Goal: Task Accomplishment & Management: Manage account settings

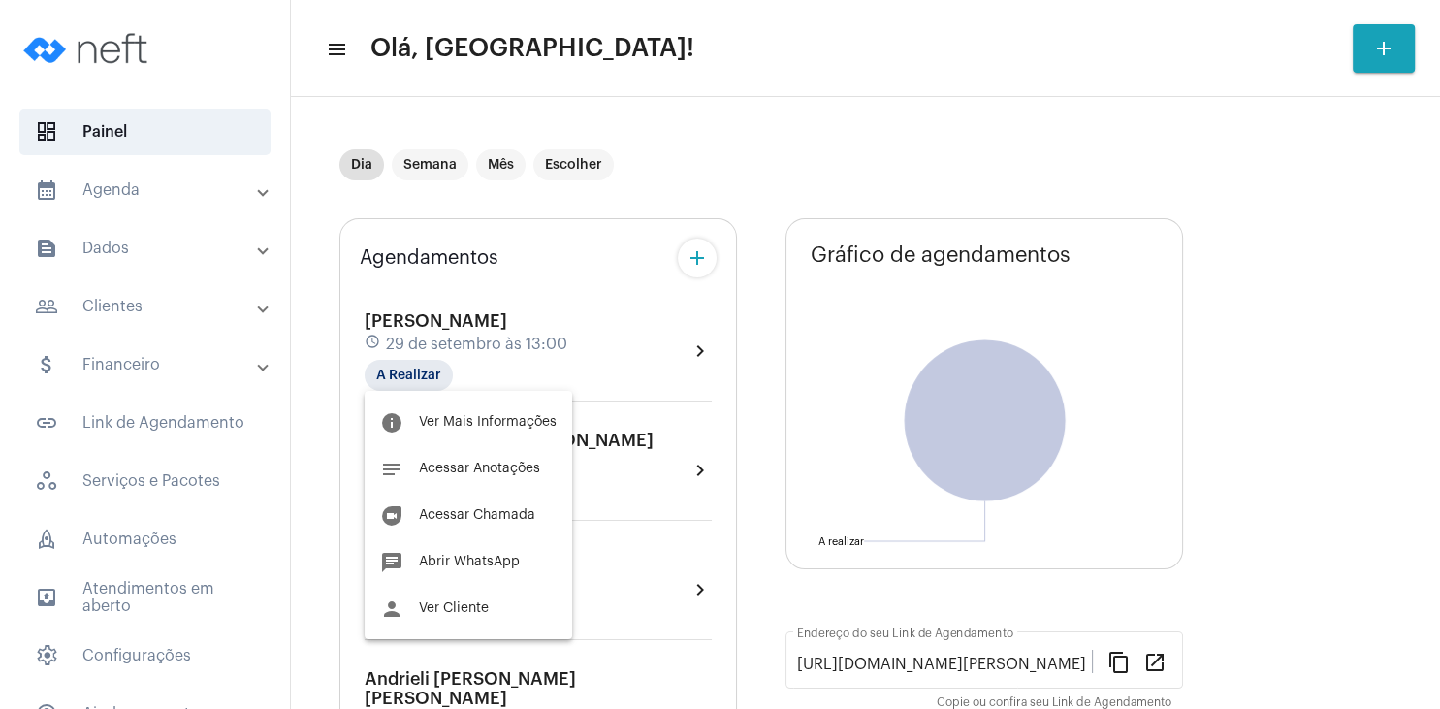
click at [1229, 426] on div at bounding box center [720, 354] width 1440 height 709
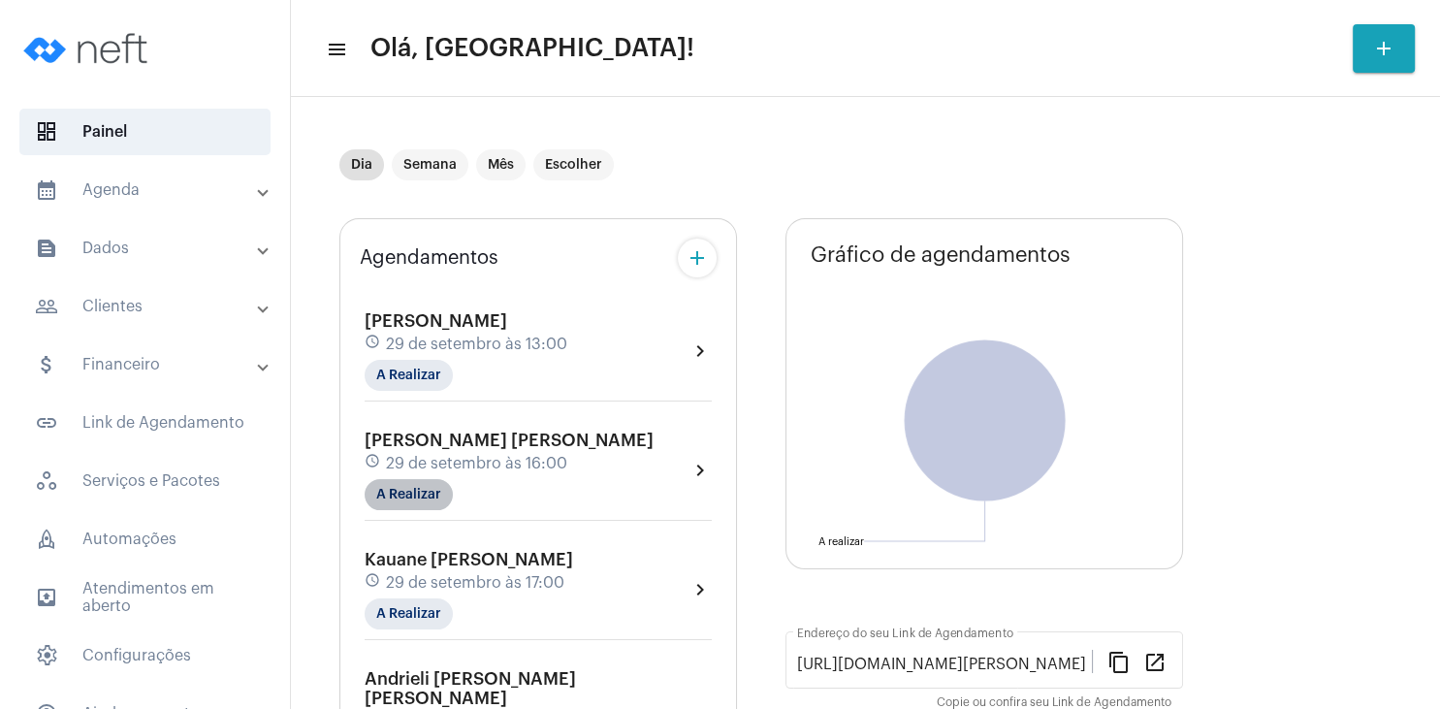
click at [410, 501] on mat-chip "A Realizar" at bounding box center [409, 494] width 88 height 31
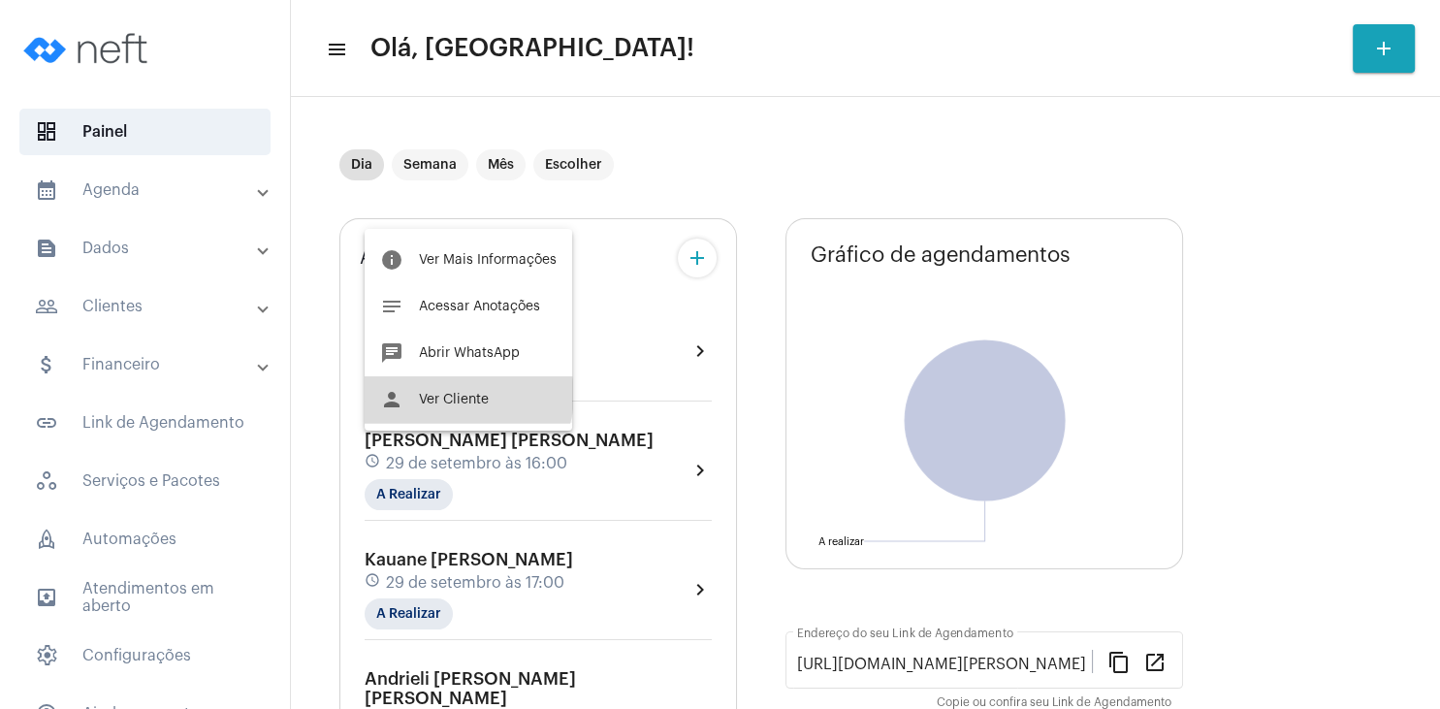
click at [459, 395] on span "Ver Cliente" at bounding box center [454, 400] width 70 height 14
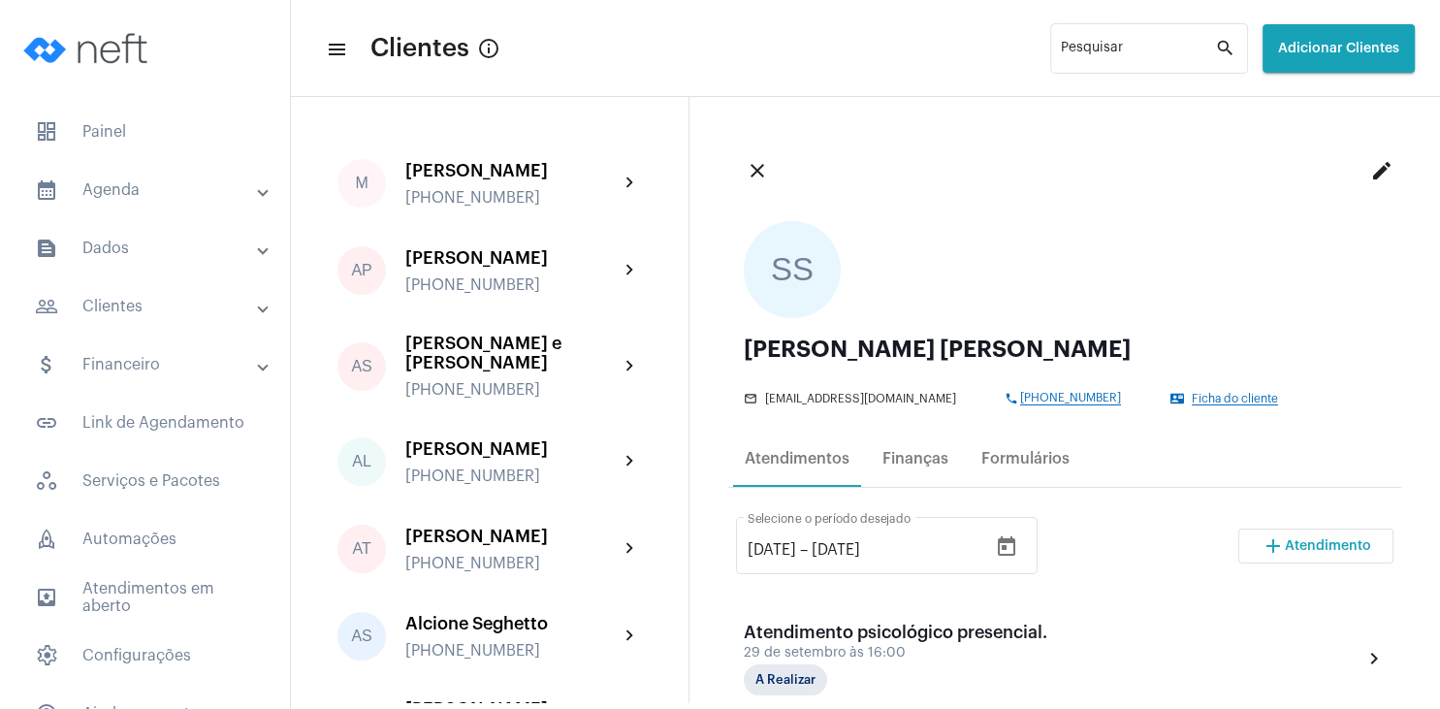
scroll to position [279, 0]
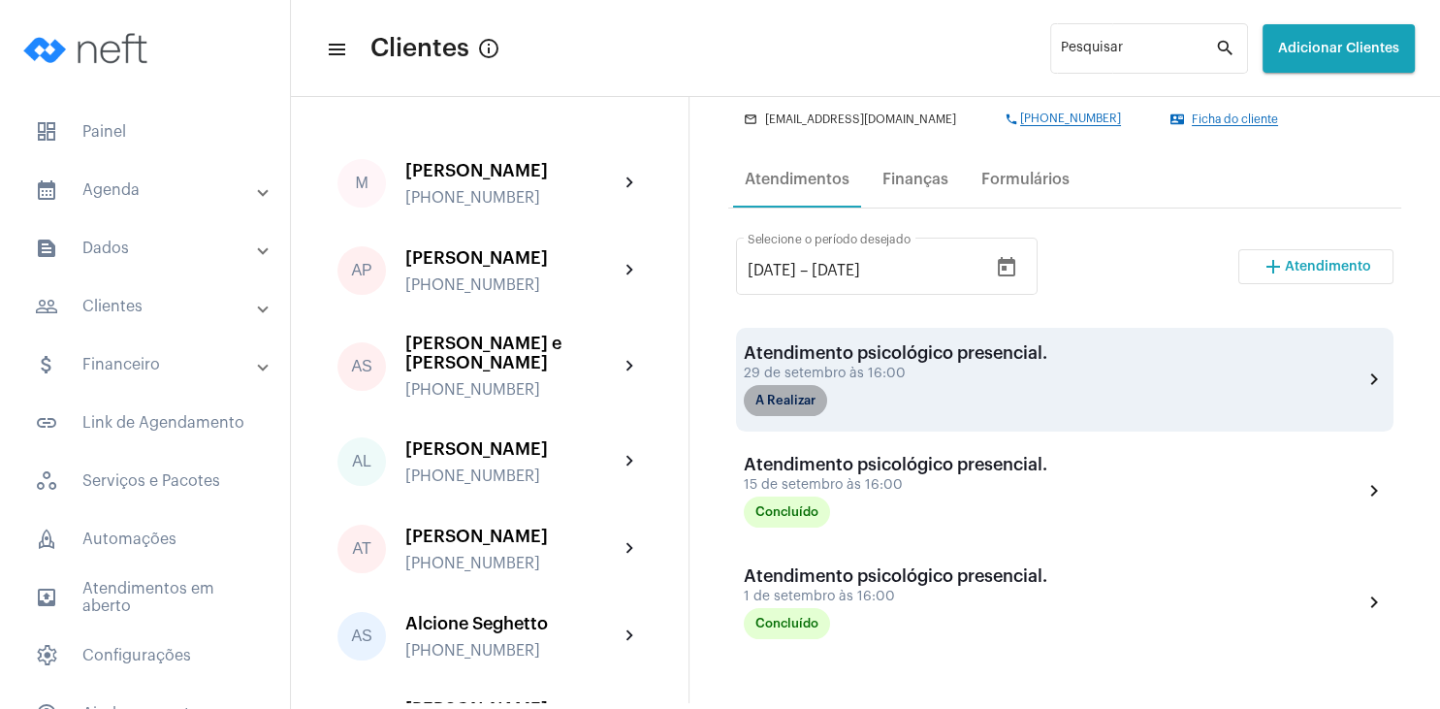
click at [793, 401] on mat-chip "A Realizar" at bounding box center [785, 400] width 83 height 31
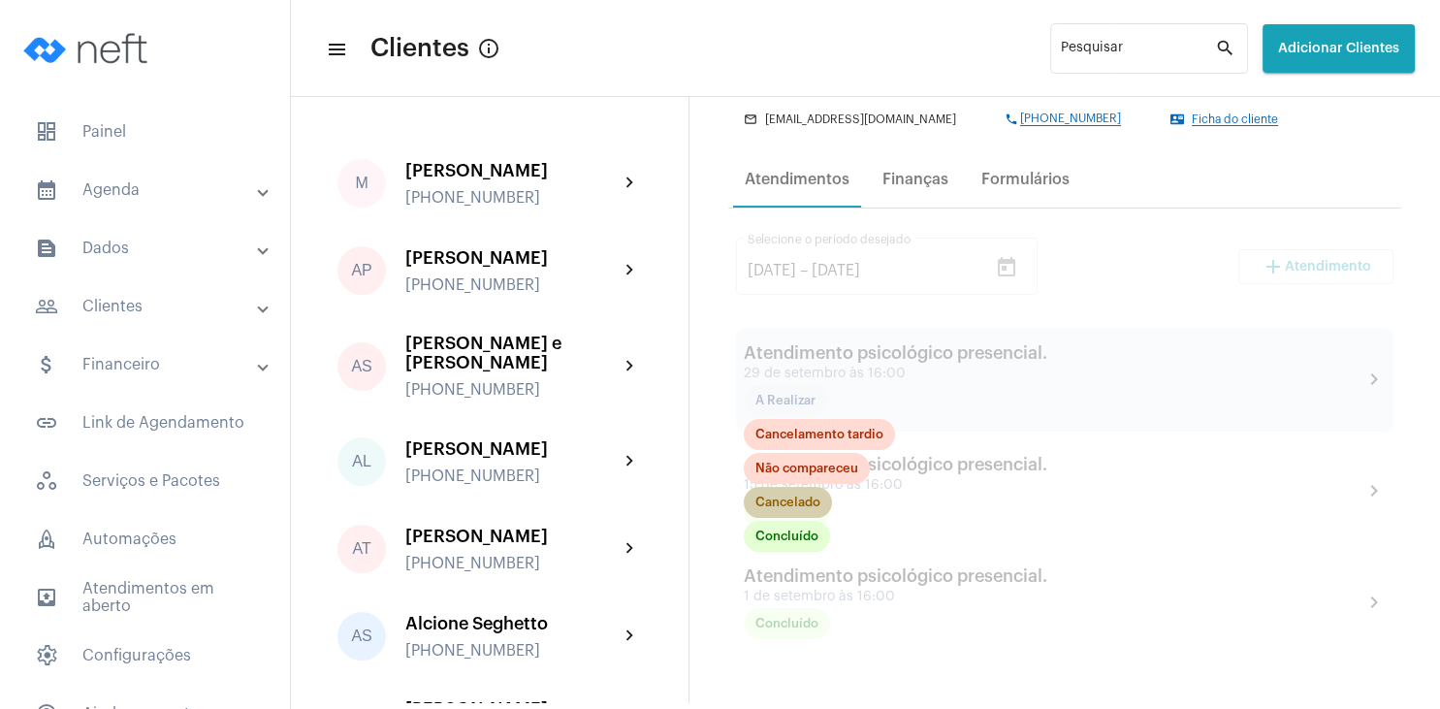
click at [786, 507] on mat-chip "Cancelado" at bounding box center [788, 502] width 88 height 31
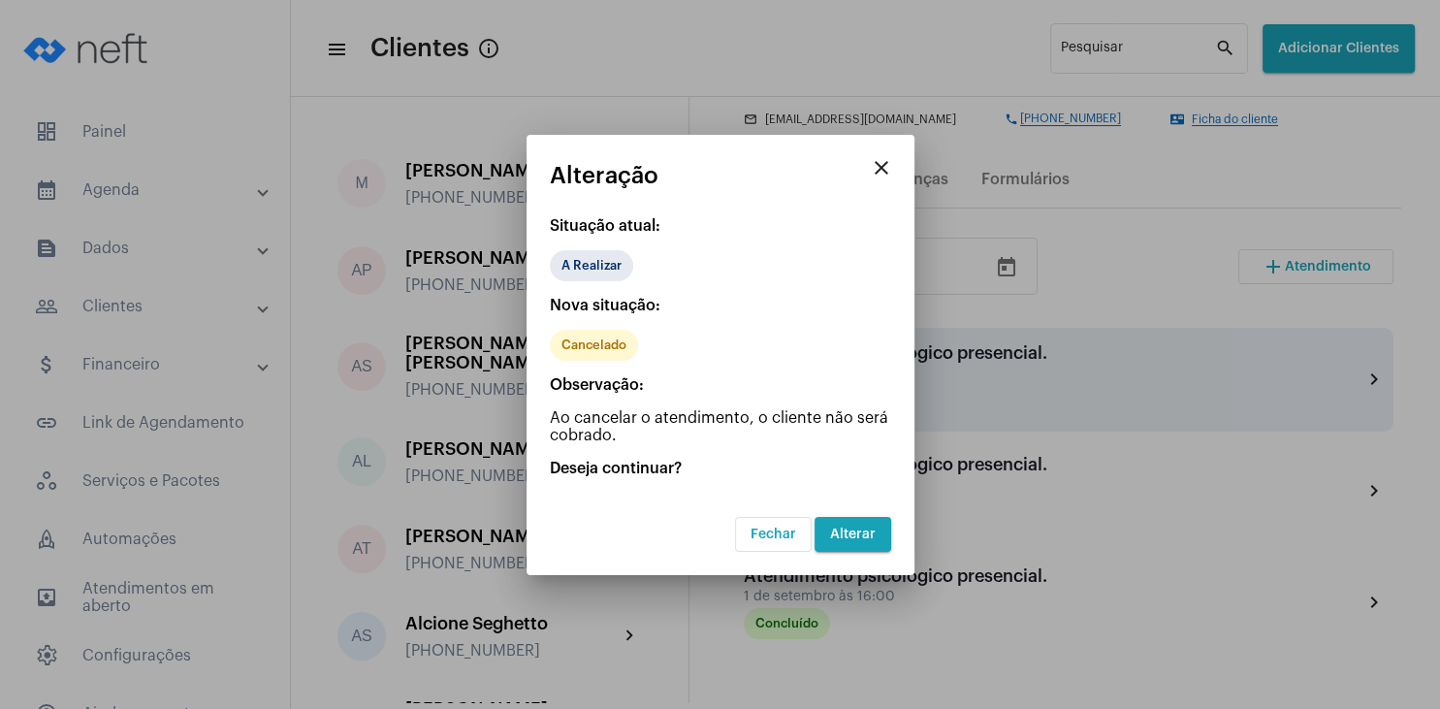
click at [864, 535] on span "Alterar" at bounding box center [853, 535] width 46 height 14
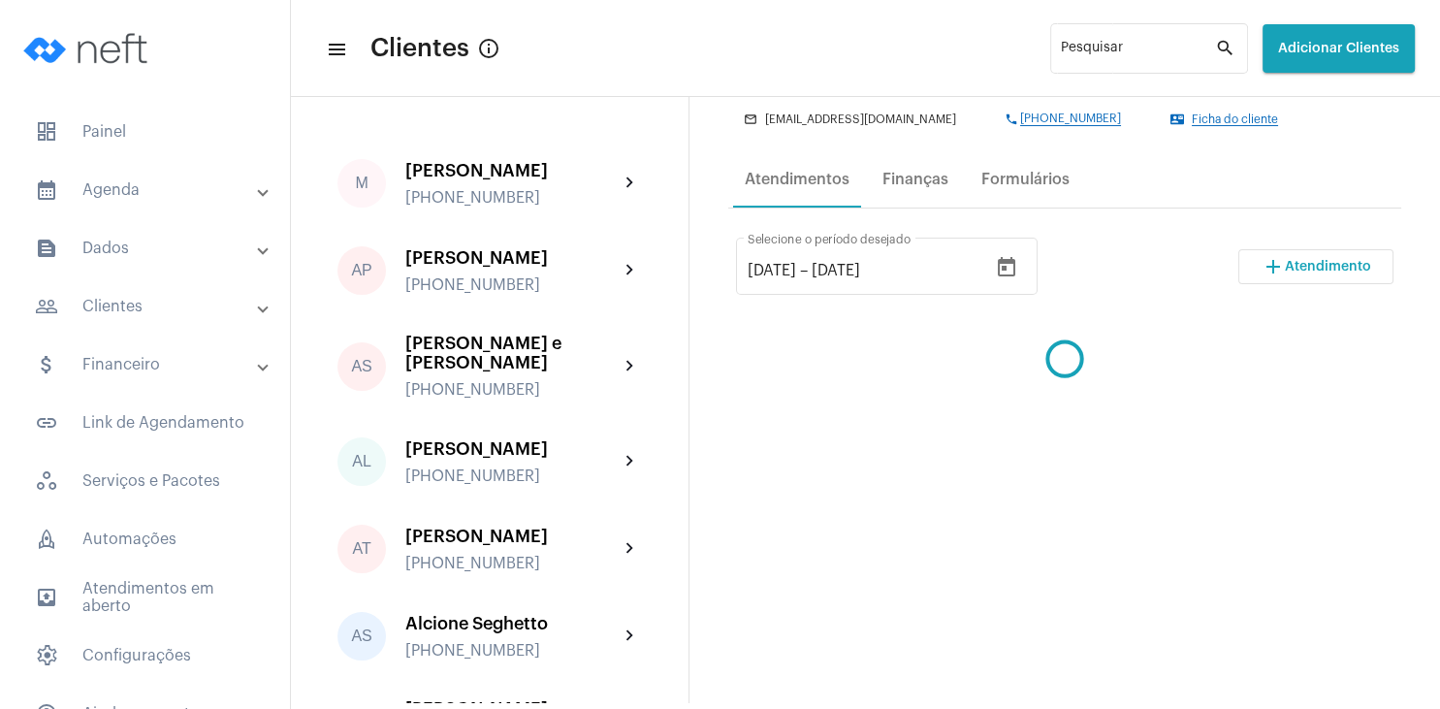
click at [1359, 275] on button "add Atendimento" at bounding box center [1316, 266] width 155 height 35
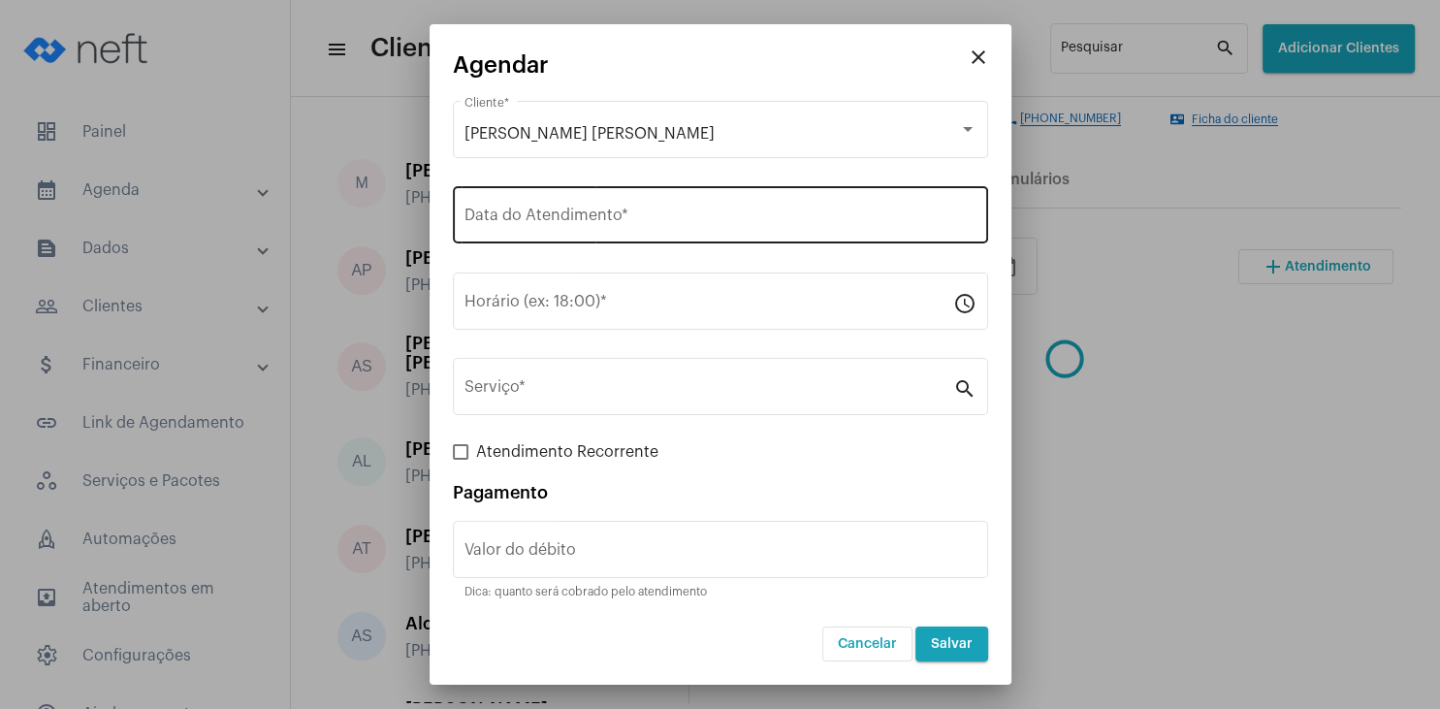
click at [579, 196] on div "Data do Atendimento *" at bounding box center [721, 212] width 512 height 61
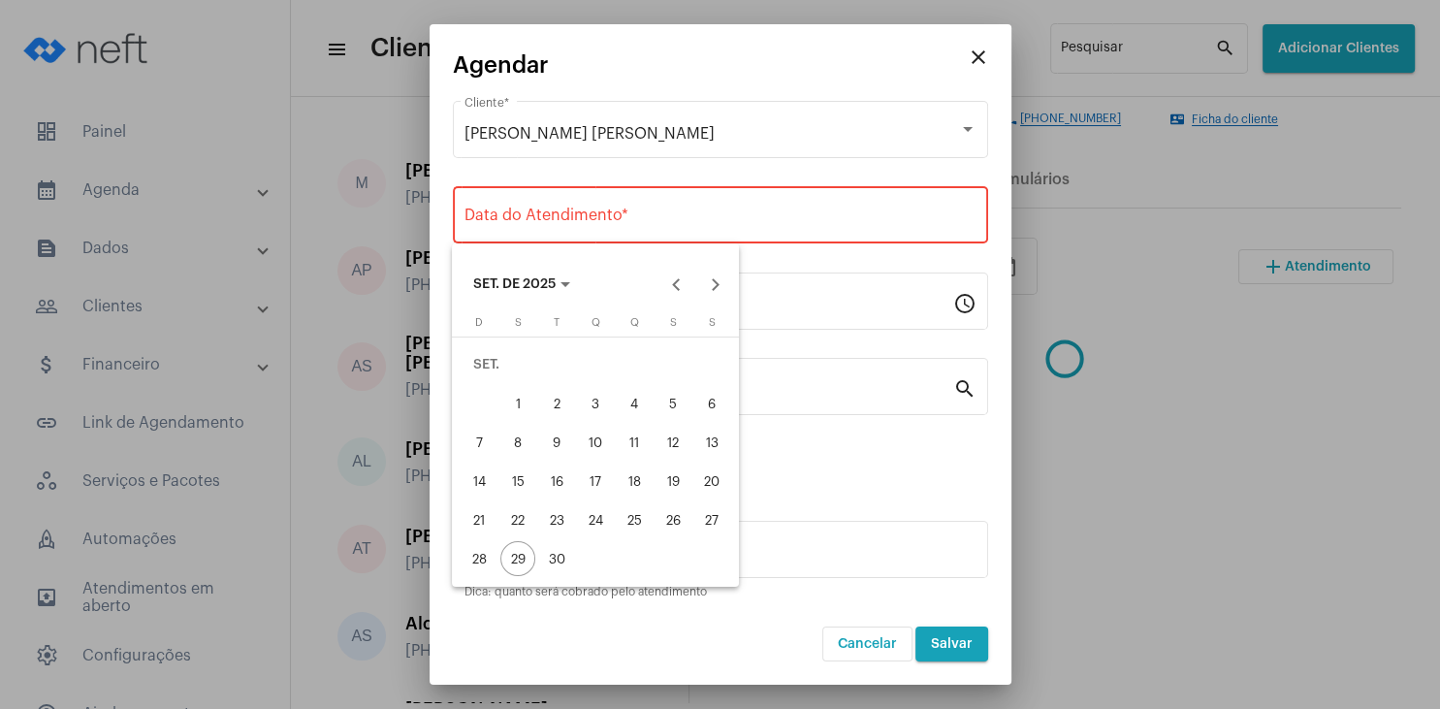
click at [565, 551] on div "30" at bounding box center [556, 558] width 35 height 35
type input "[DATE]"
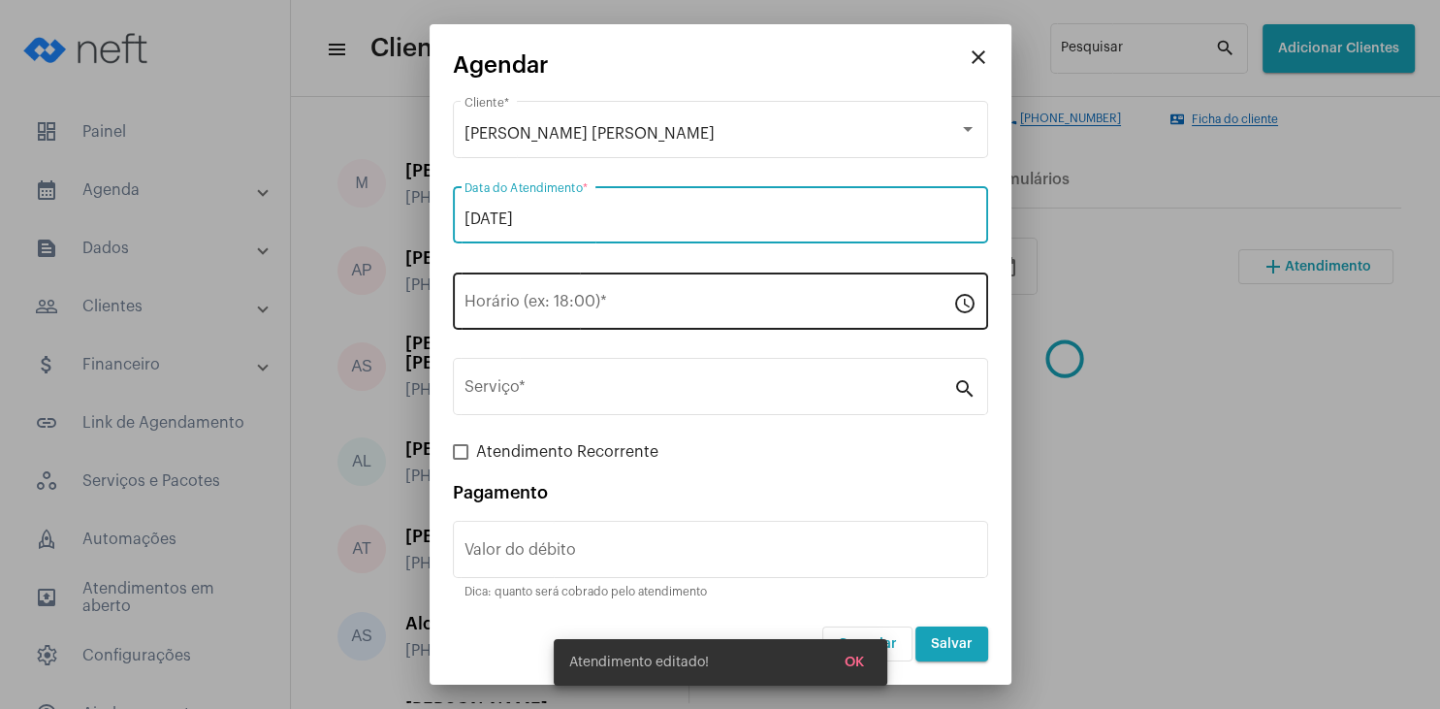
click at [545, 312] on input "Horário (ex: 18:00) *" at bounding box center [709, 305] width 489 height 17
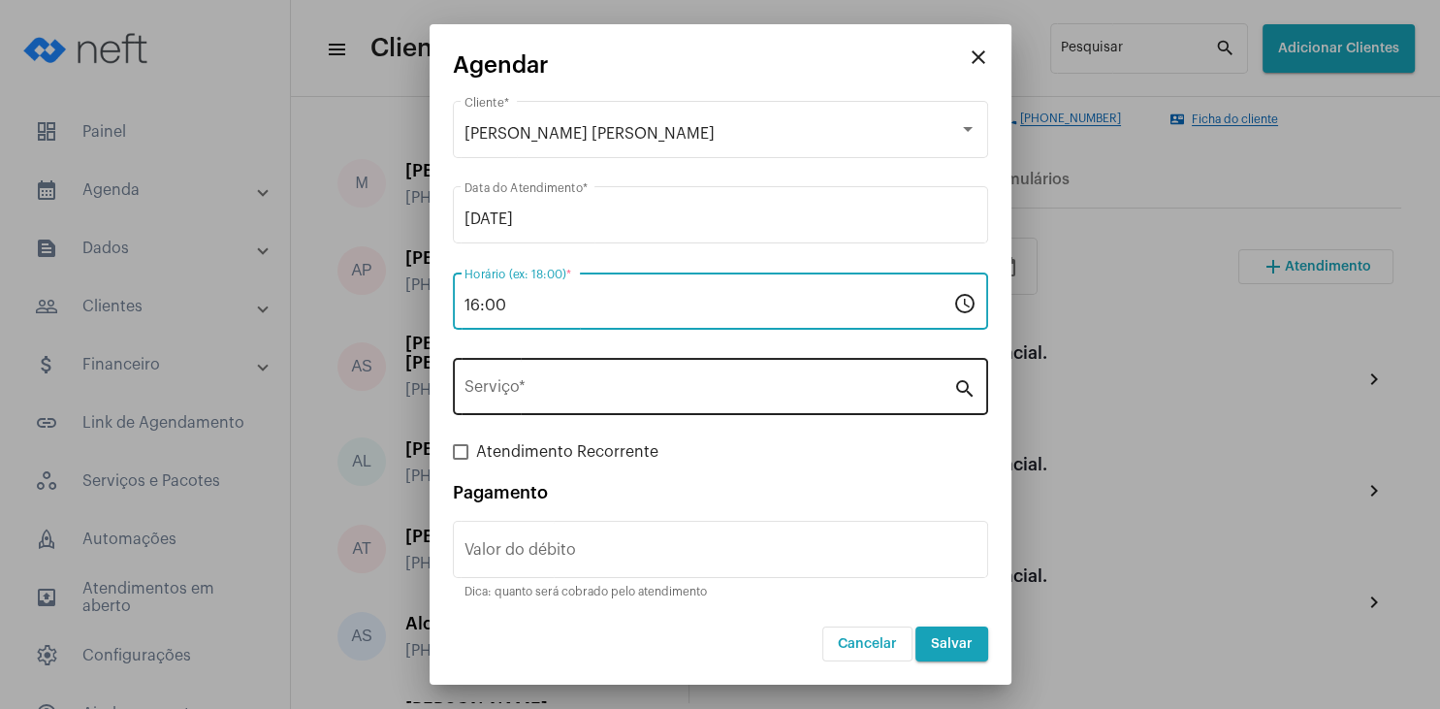
type input "16:00"
click at [517, 402] on div "Serviço *" at bounding box center [709, 384] width 489 height 61
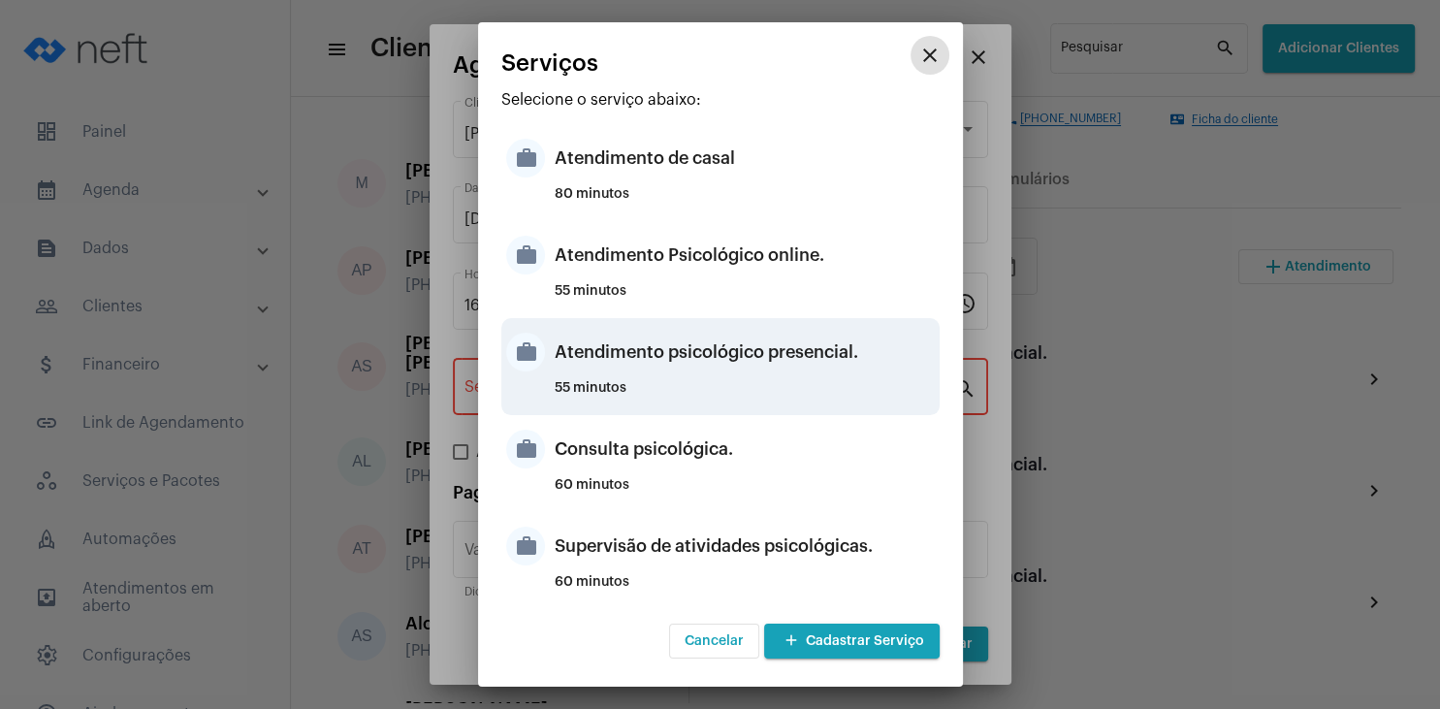
click at [790, 366] on div "Atendimento psicológico presencial." at bounding box center [745, 352] width 380 height 58
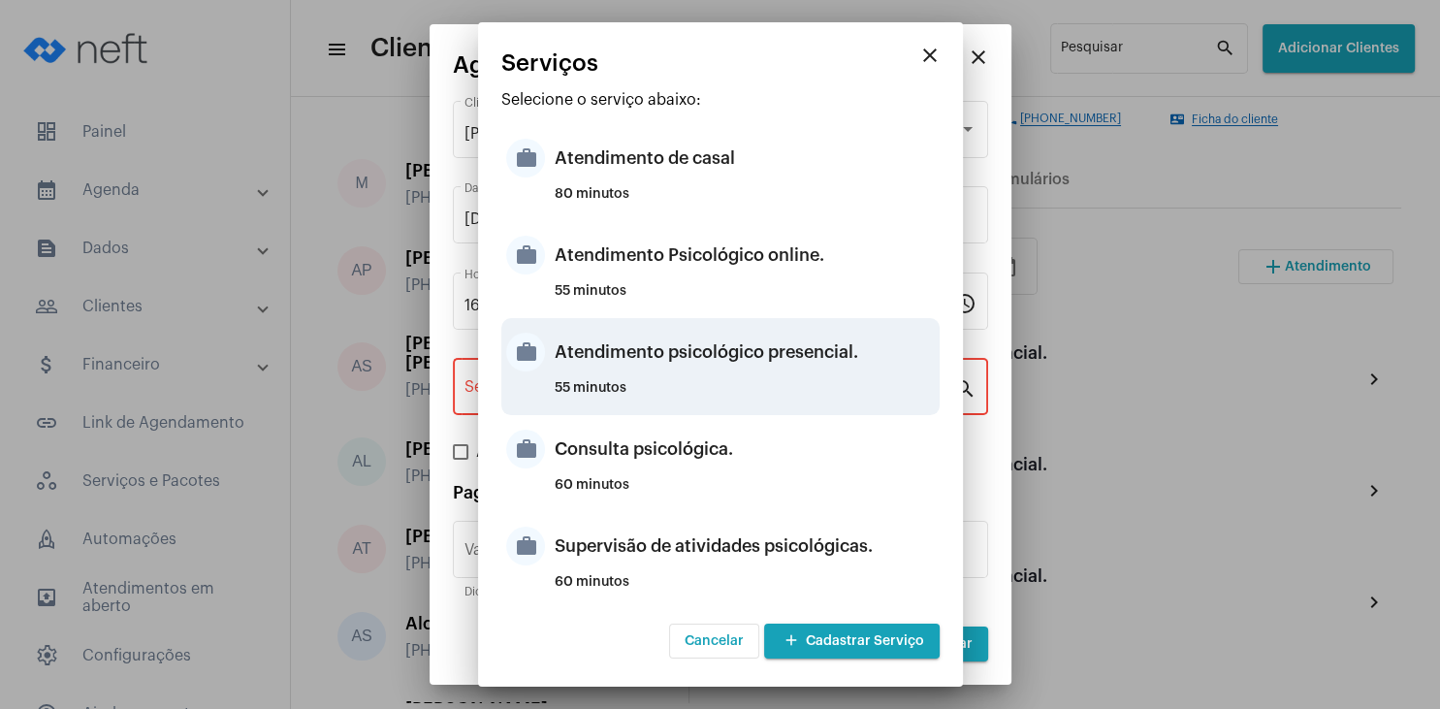
type input "Atendimento psicológico presencial."
type input "R$ 280"
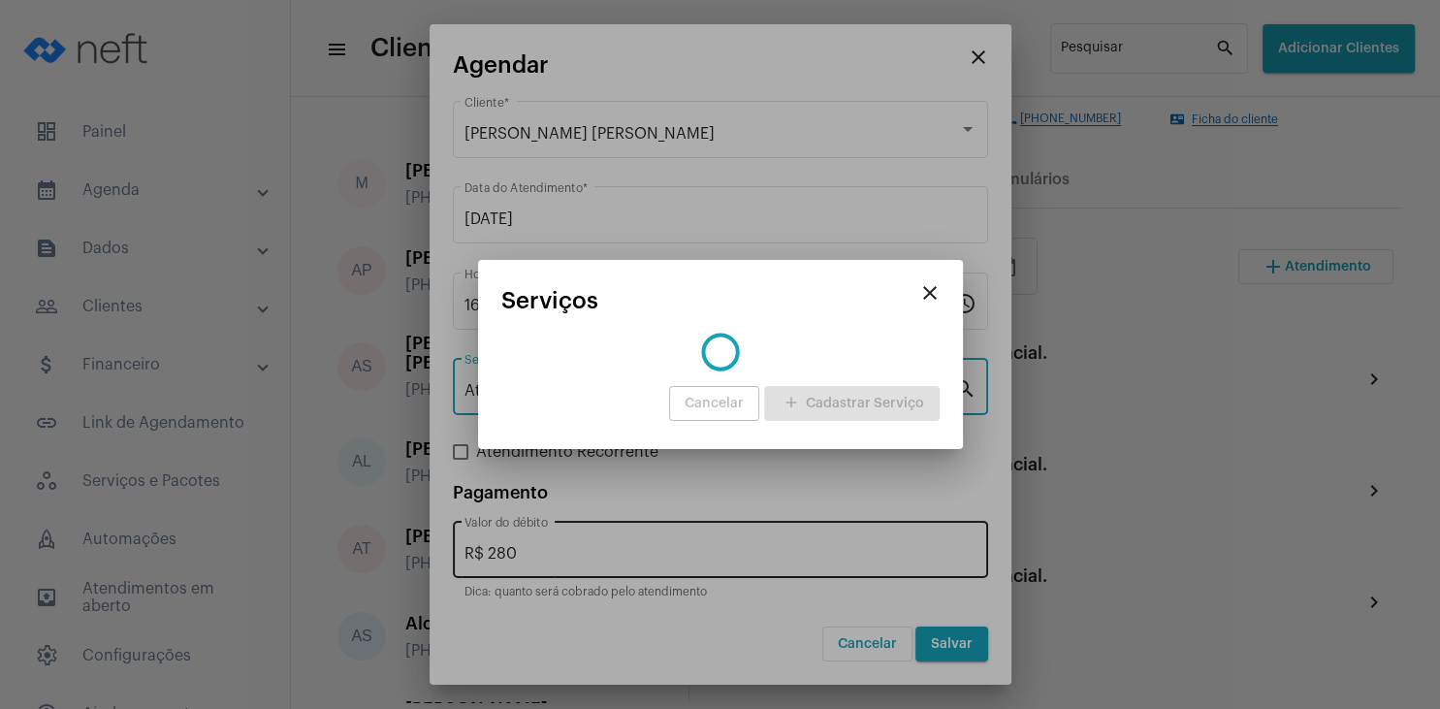
type input "Atendimento psicológico presencia"
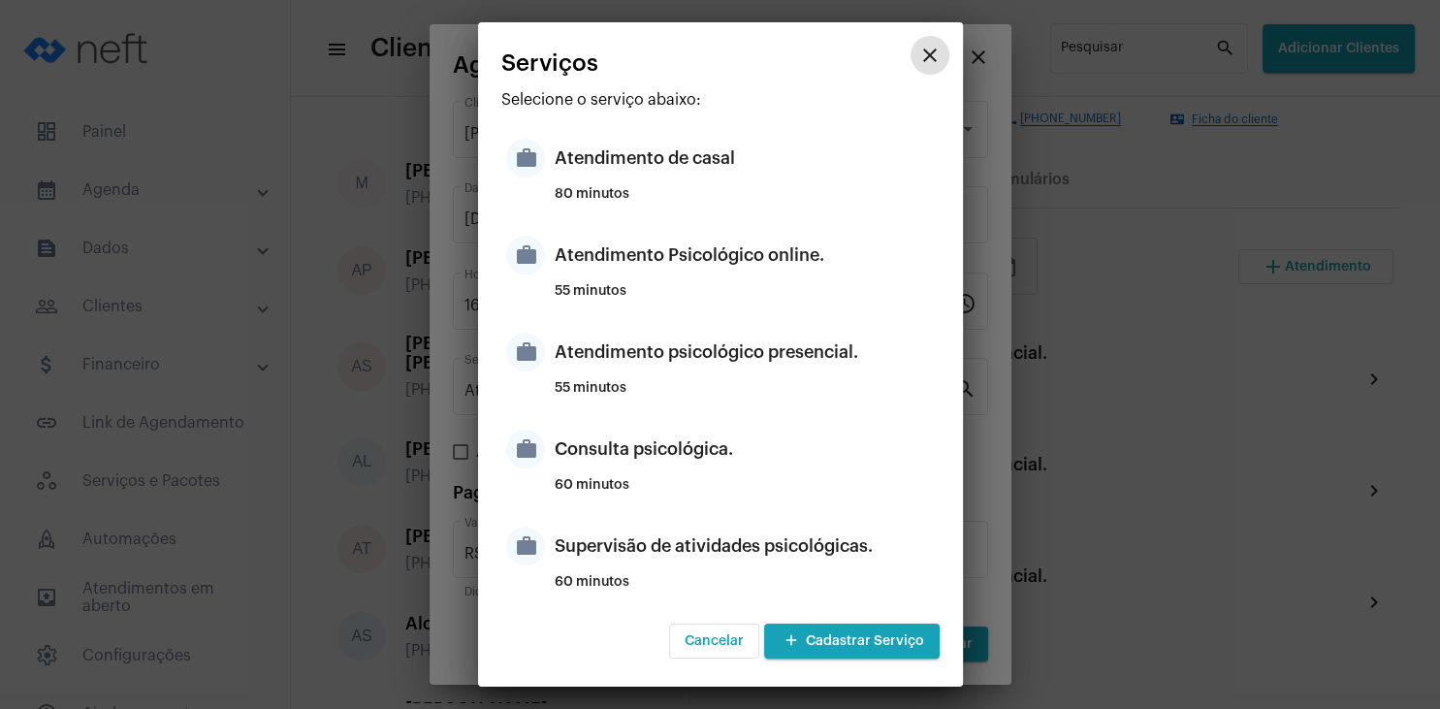
click at [938, 59] on mat-icon "close" at bounding box center [930, 55] width 23 height 23
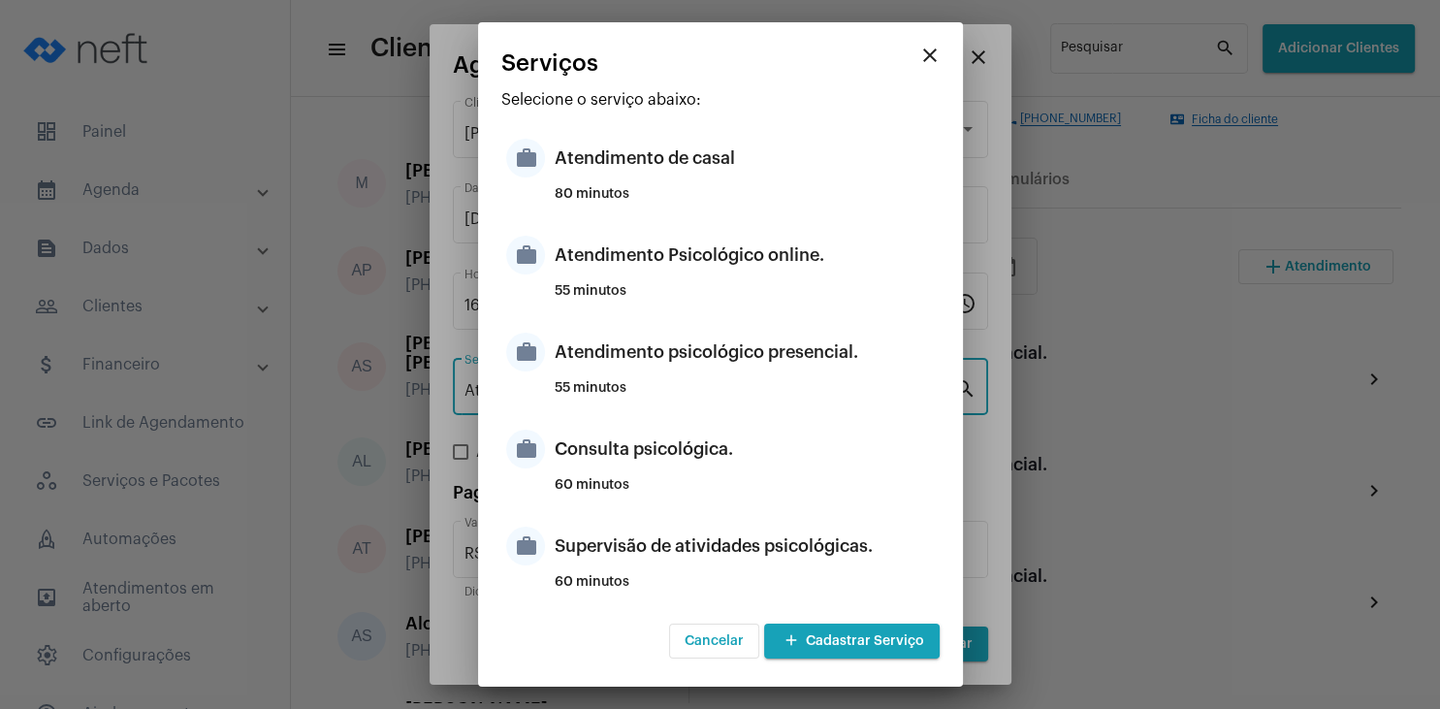
click at [704, 642] on span "Cancelar" at bounding box center [714, 641] width 59 height 14
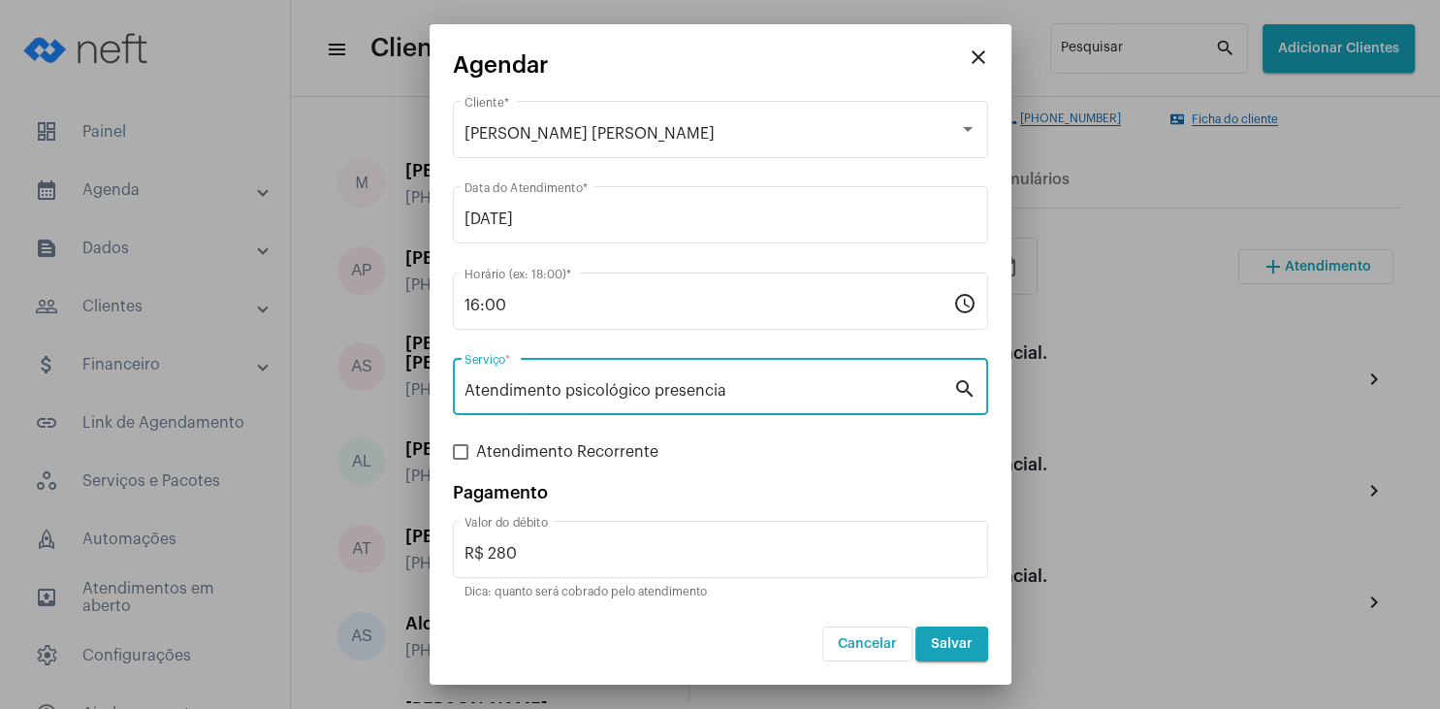
click at [826, 369] on div "Atendimento psicológico presencia Serviço *" at bounding box center [709, 384] width 489 height 61
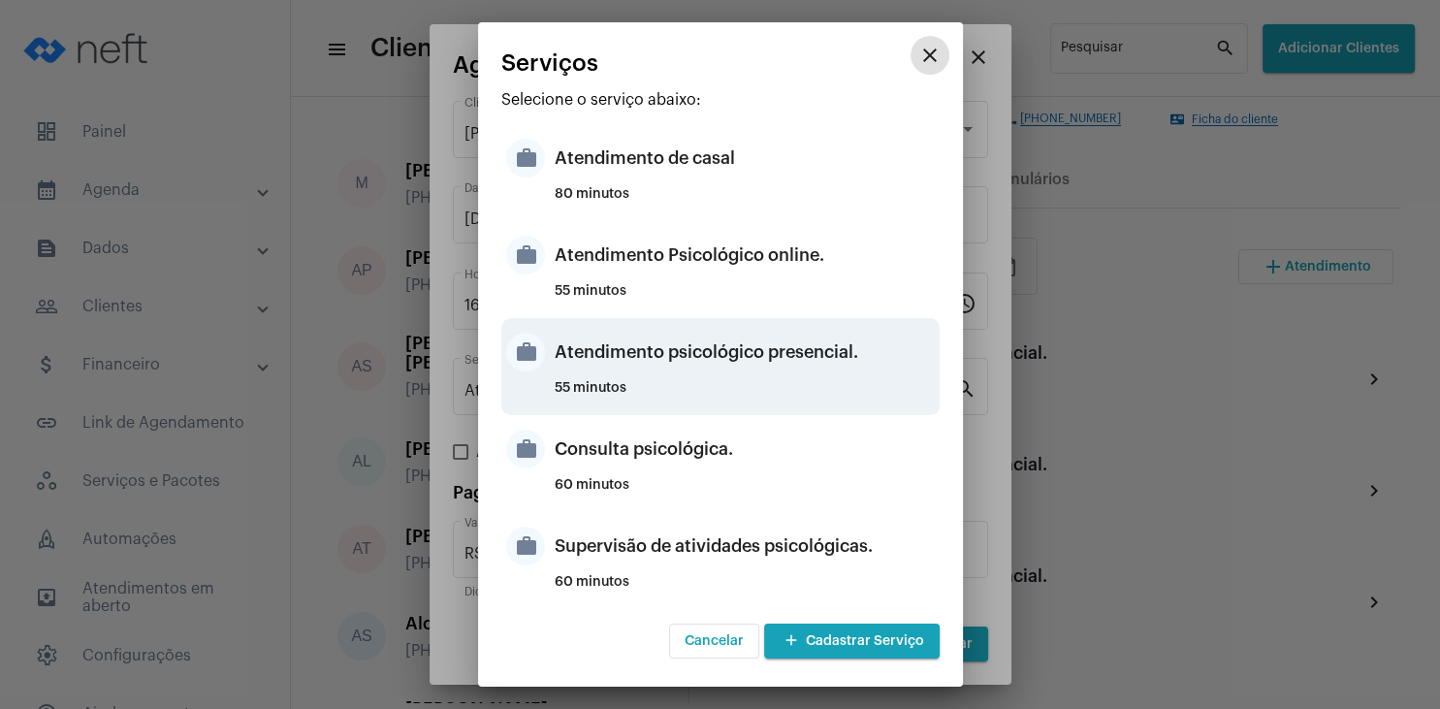
click at [826, 367] on div "Atendimento psicológico presencial." at bounding box center [745, 352] width 380 height 58
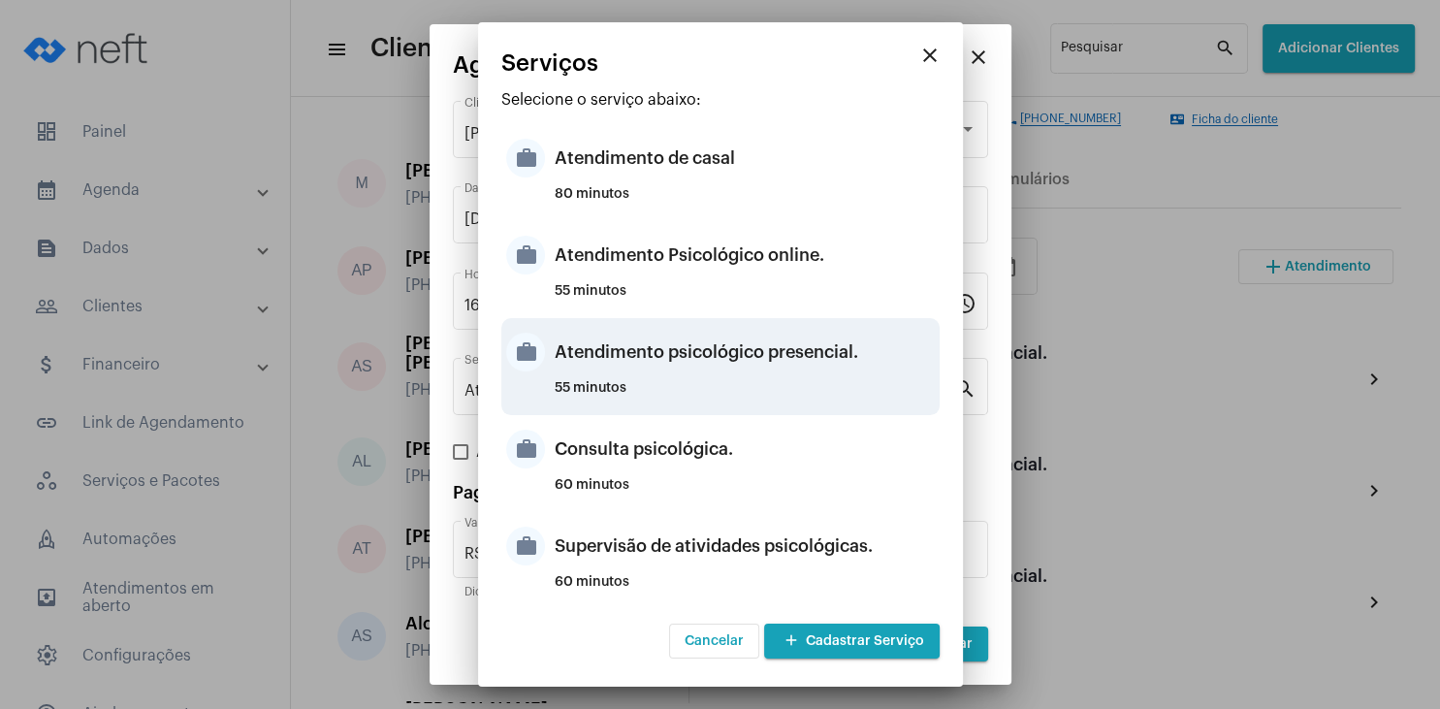
type input "Atendimento psicológico presencial."
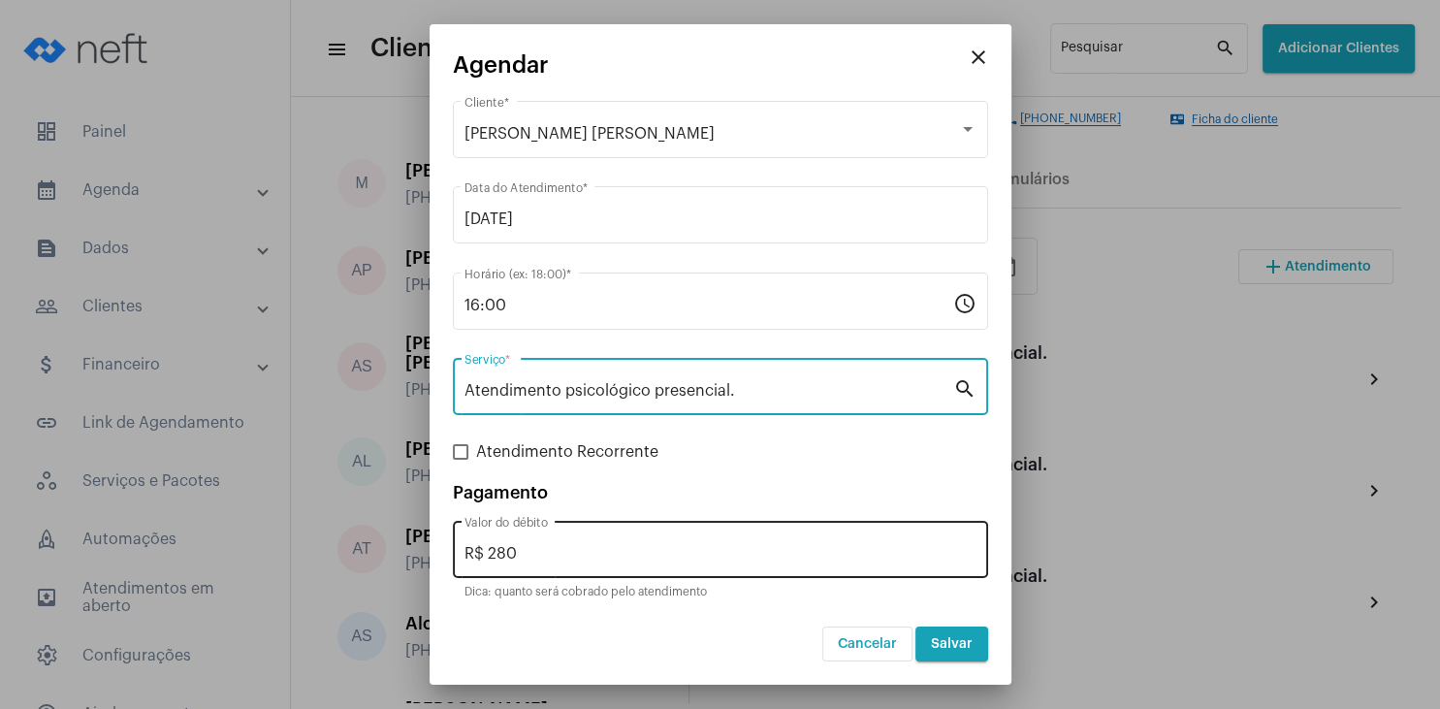
click at [573, 548] on input "R$ 280" at bounding box center [721, 553] width 512 height 17
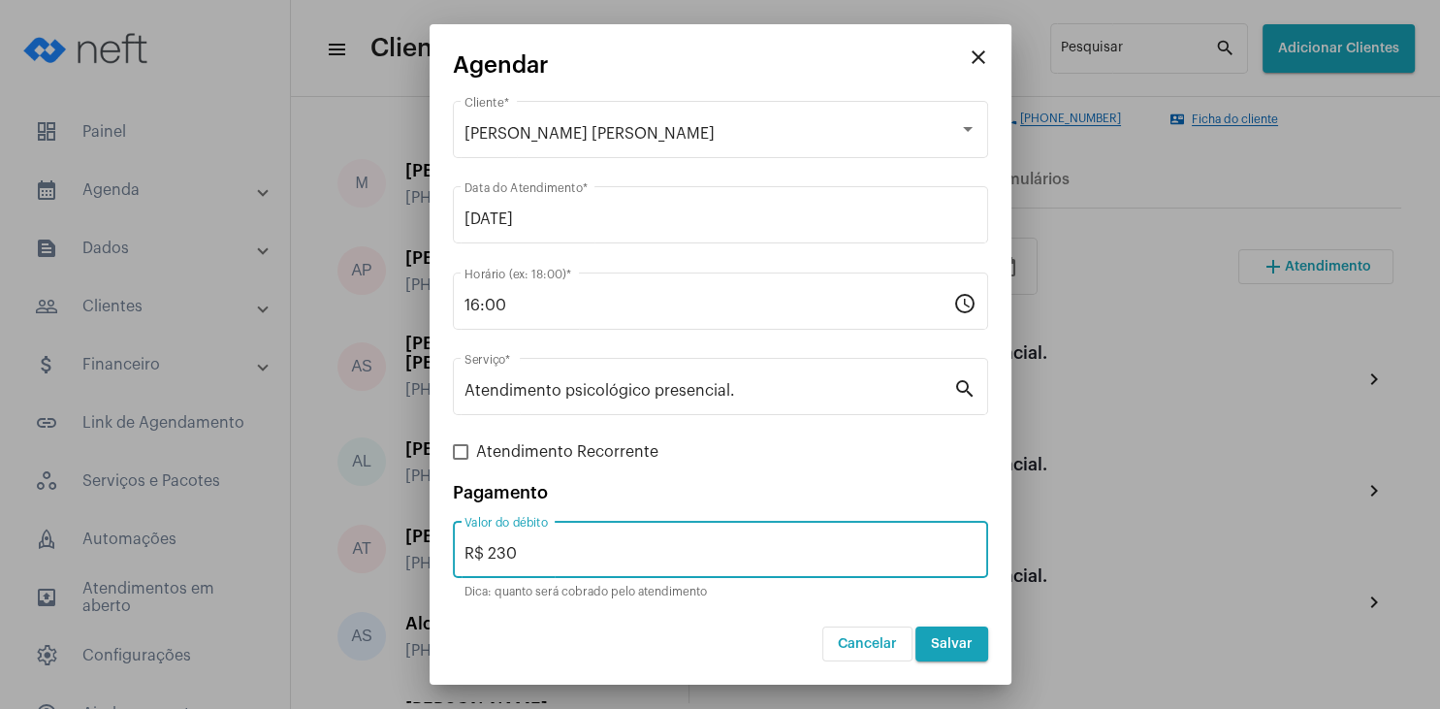
type input "R$ 230"
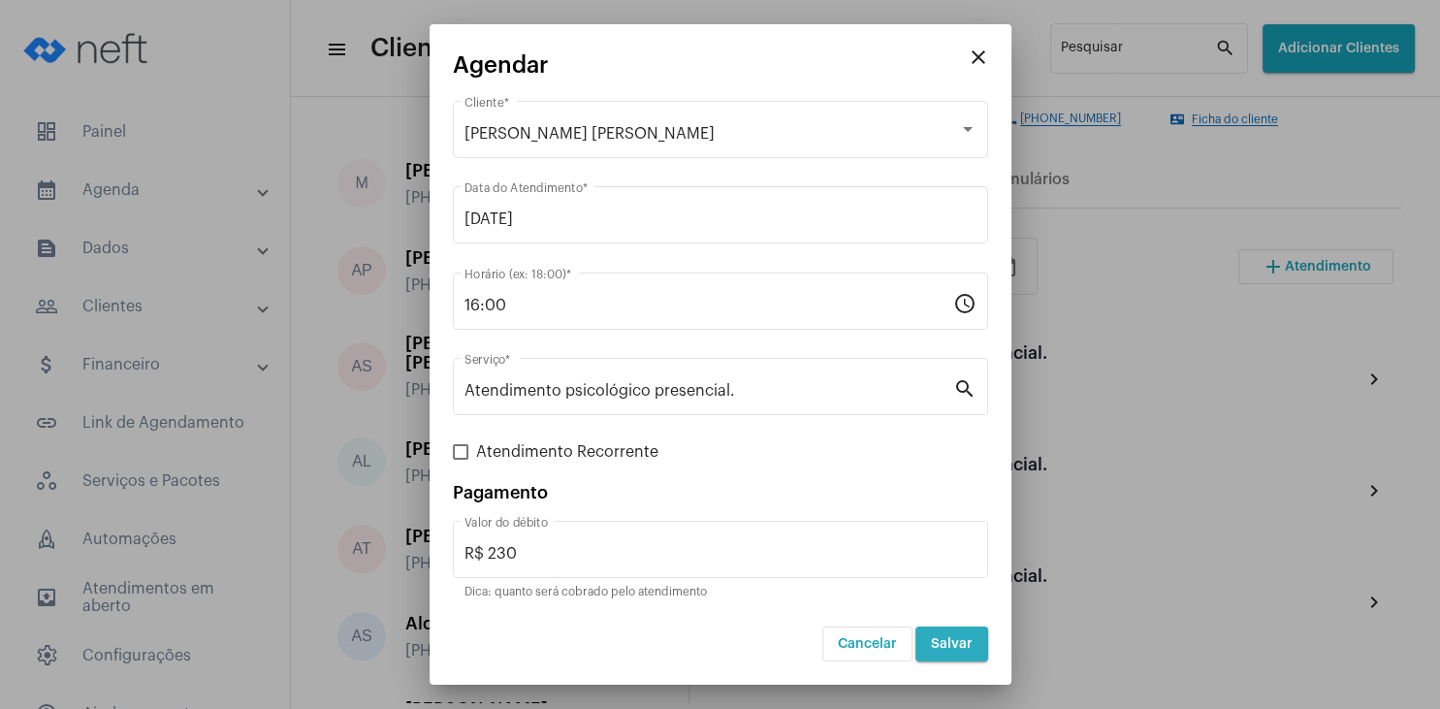
click at [958, 649] on span "Salvar" at bounding box center [952, 644] width 42 height 14
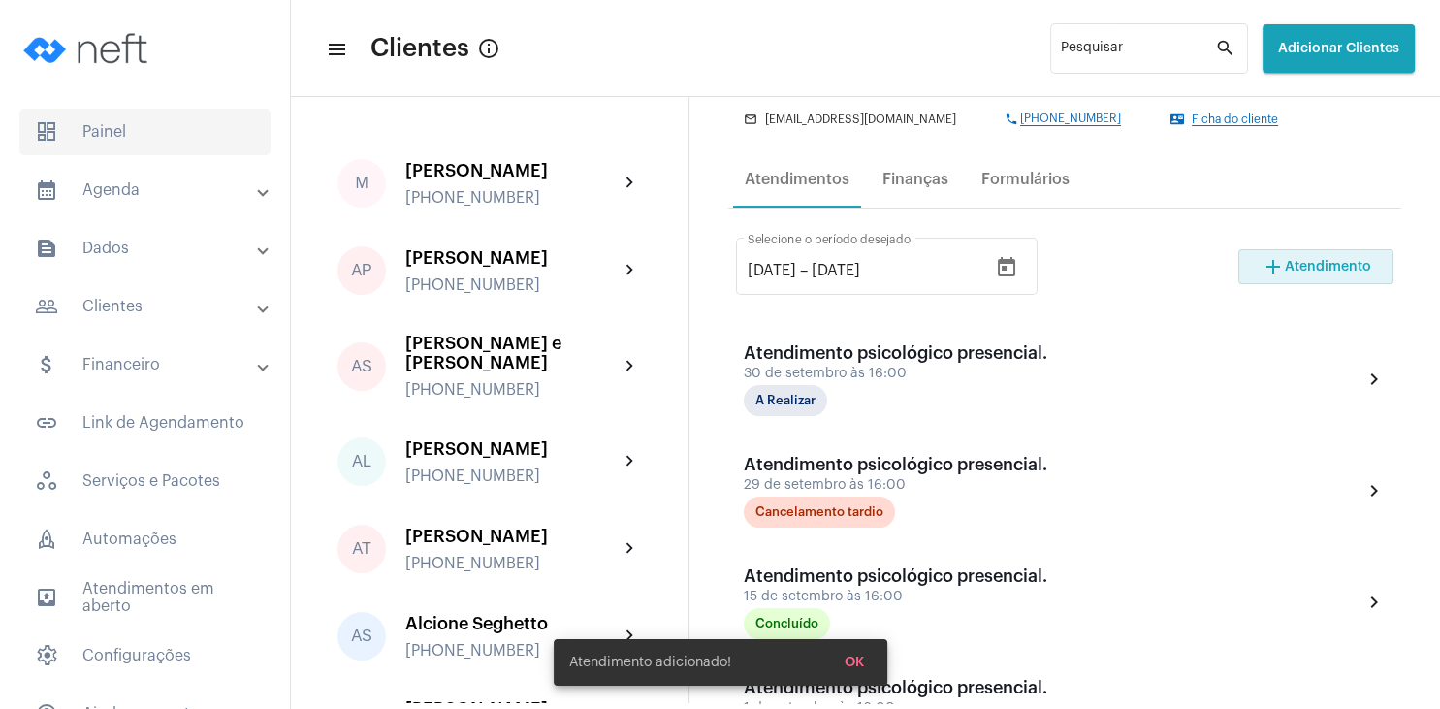
click at [142, 131] on span "dashboard Painel" at bounding box center [144, 132] width 251 height 47
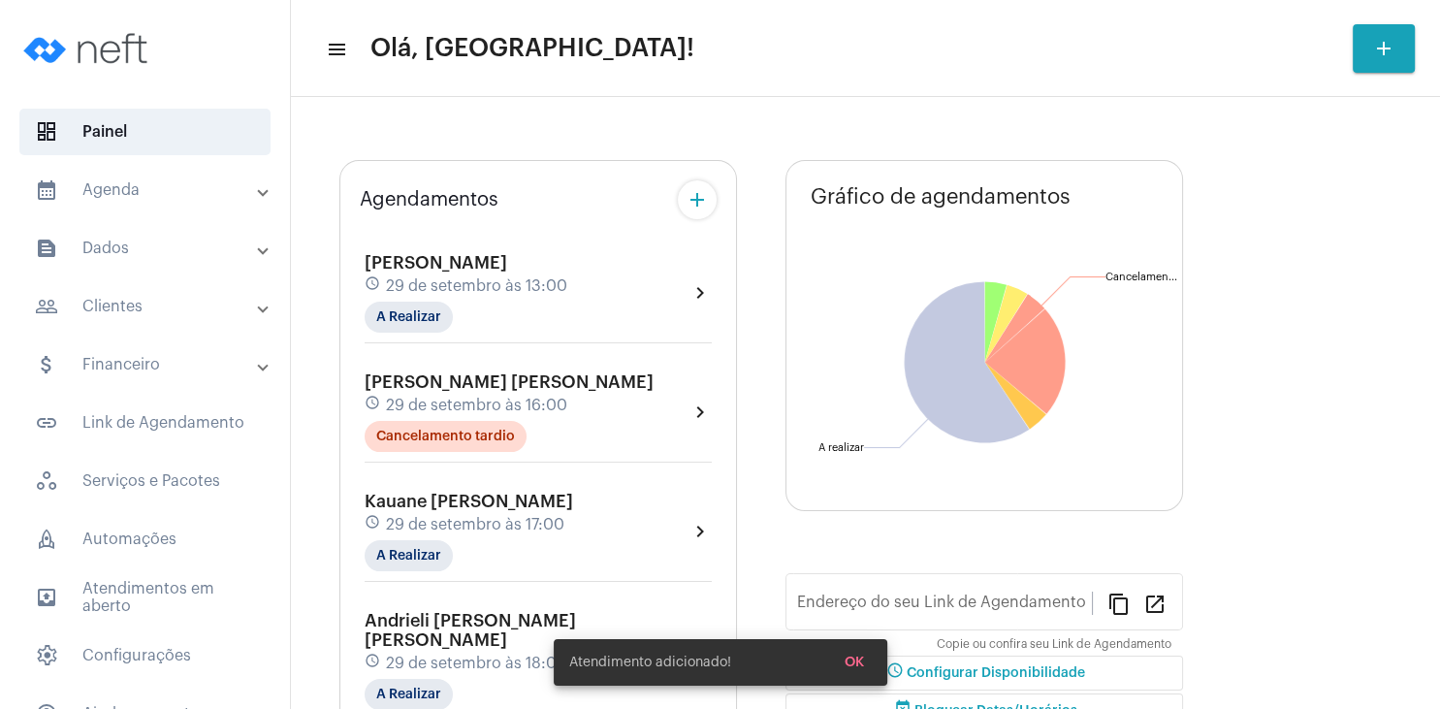
type input "[URL][DOMAIN_NAME][PERSON_NAME]"
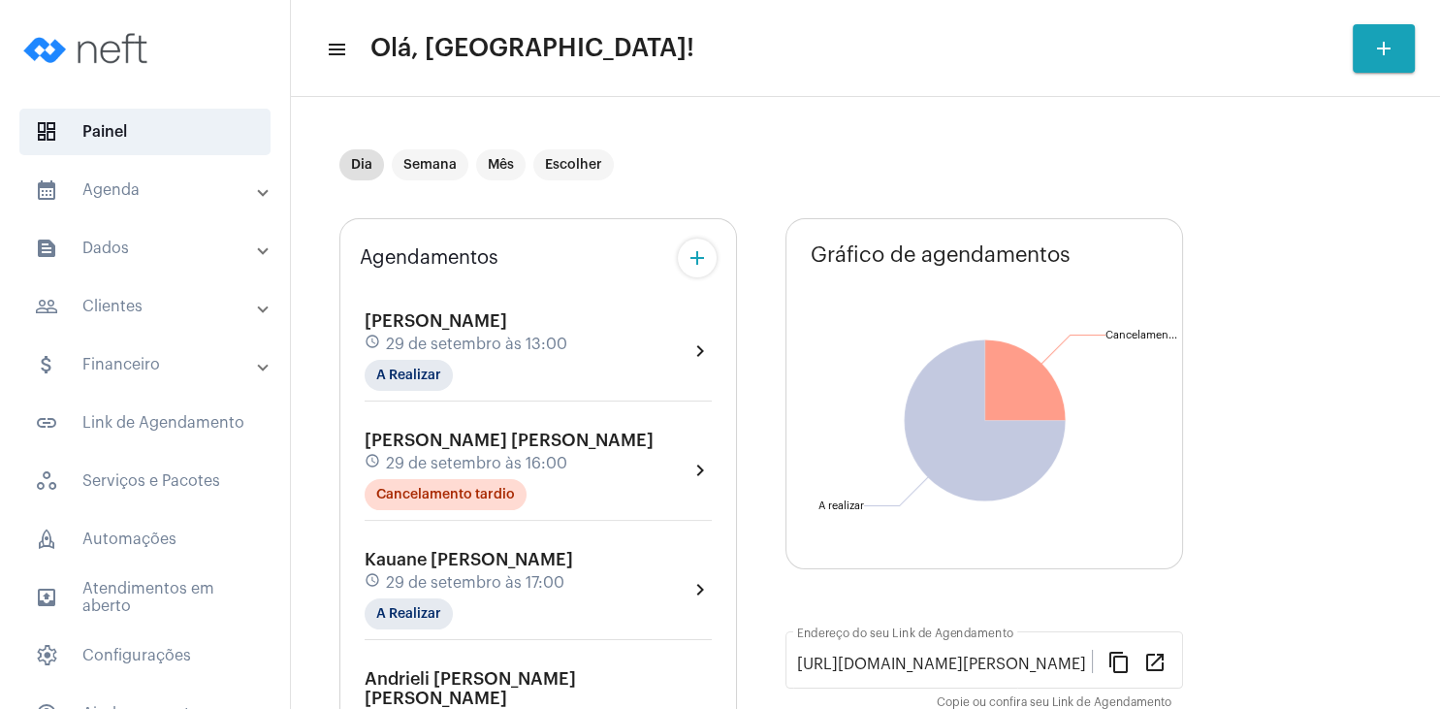
click at [485, 466] on span "29 de setembro às 16:00" at bounding box center [476, 463] width 181 height 17
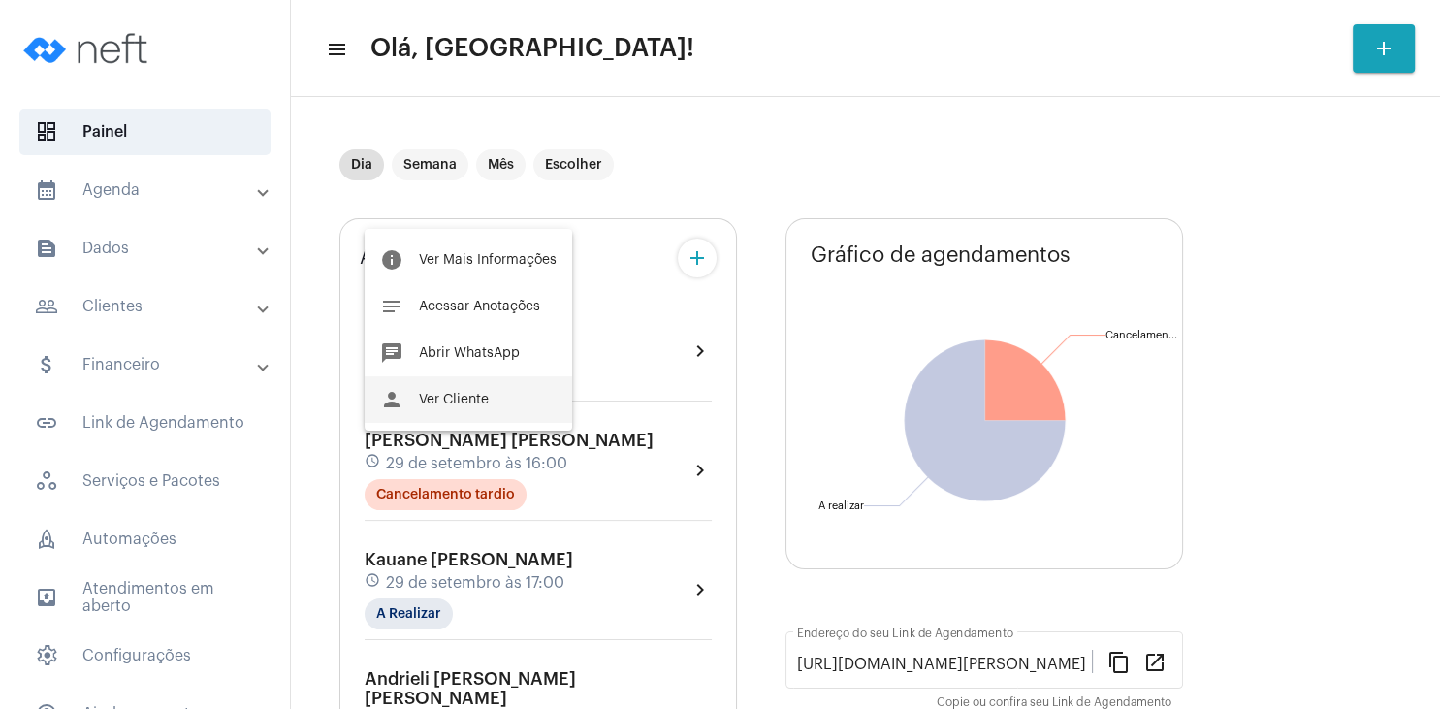
click at [480, 399] on span "Ver Cliente" at bounding box center [454, 400] width 70 height 14
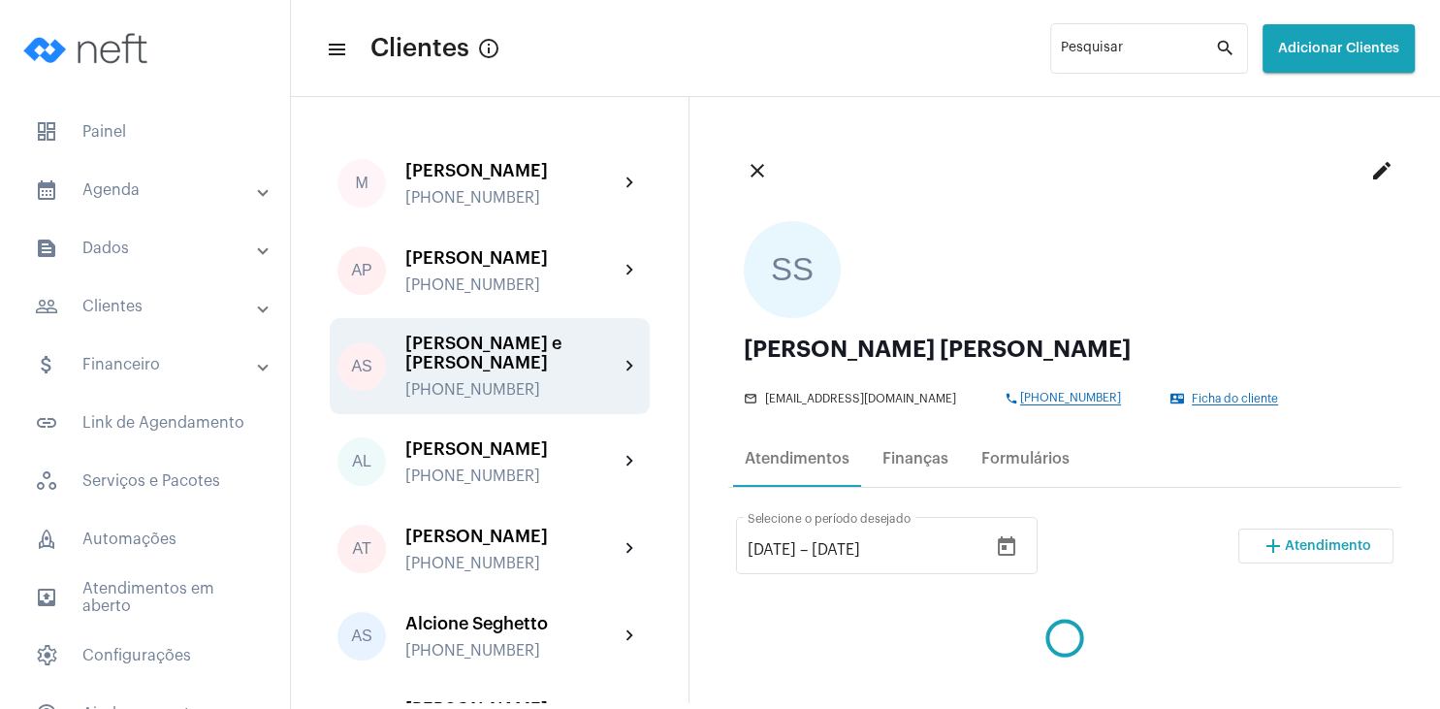
scroll to position [279, 0]
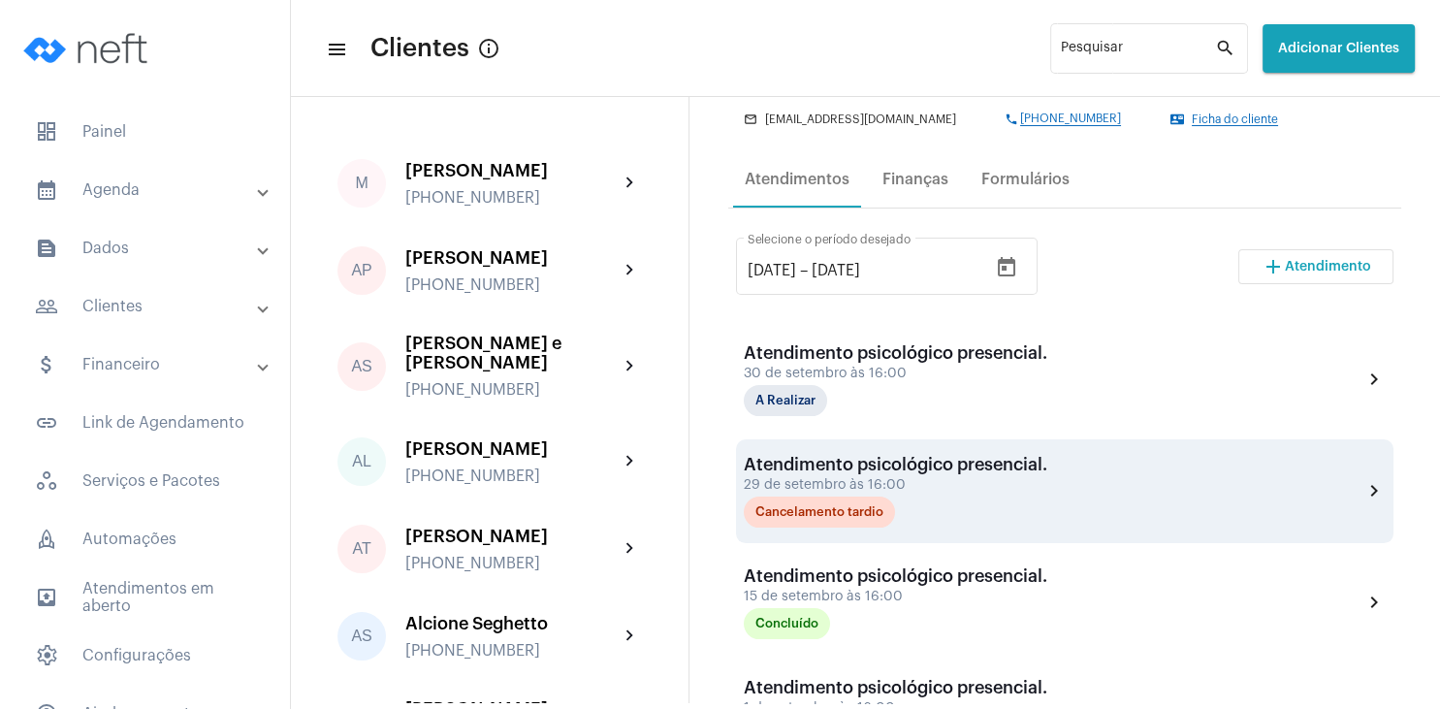
click at [953, 485] on div "29 de setembro às 16:00" at bounding box center [896, 485] width 304 height 15
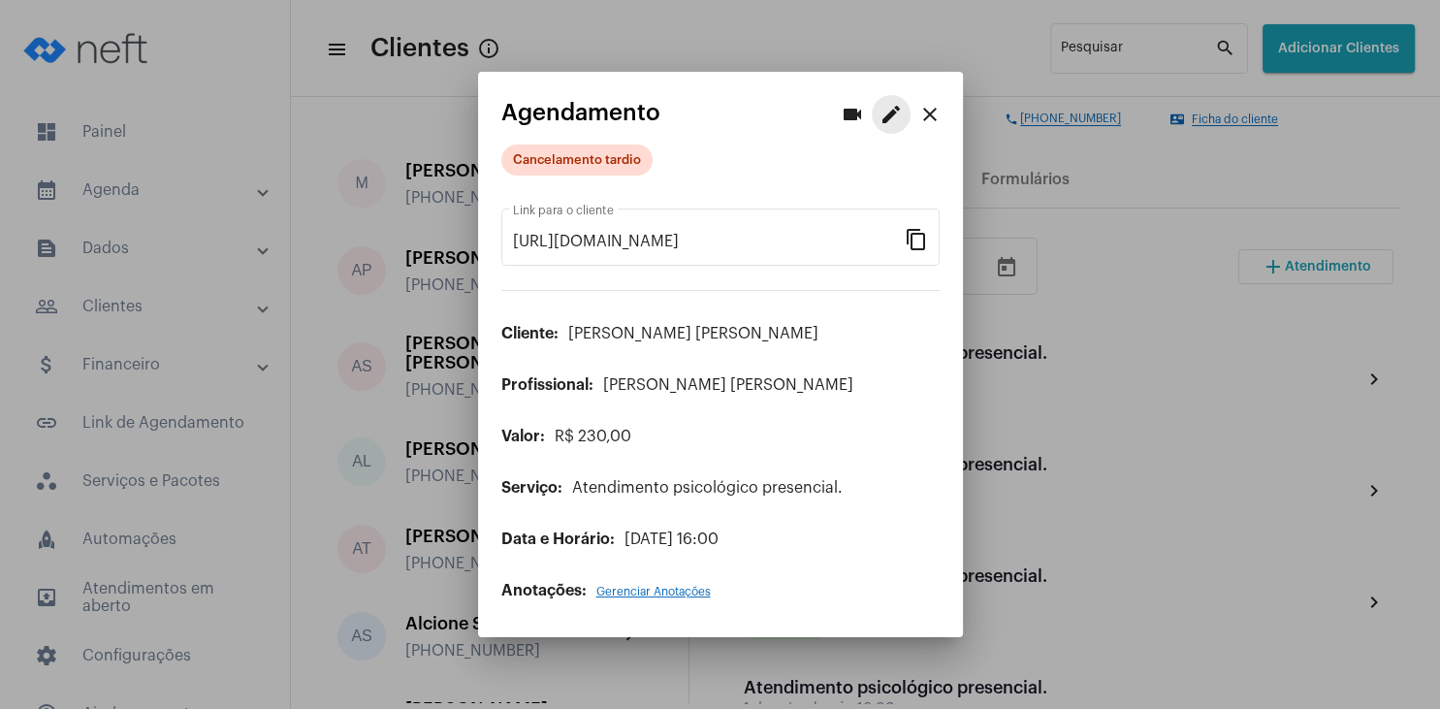
click at [887, 117] on mat-icon "edit" at bounding box center [891, 114] width 23 height 23
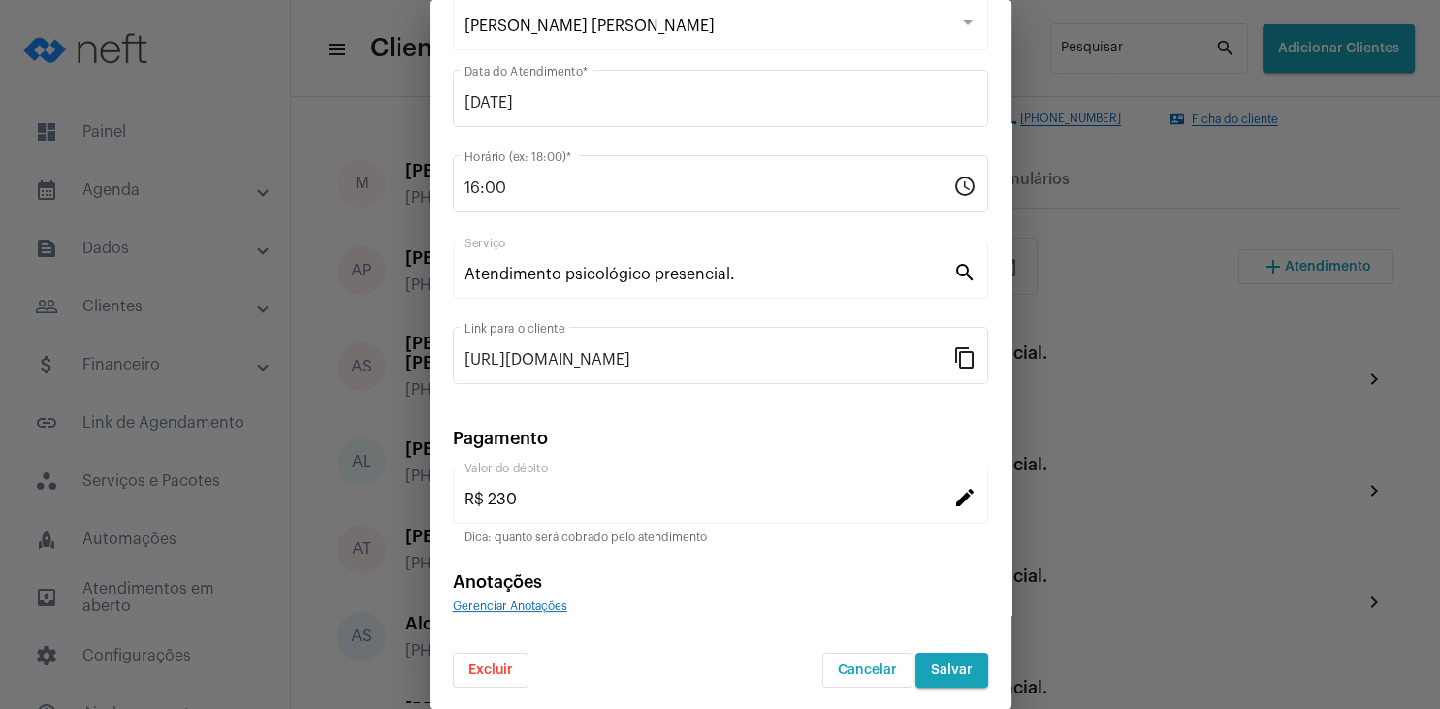
scroll to position [125, 0]
click at [479, 668] on span "Excluir" at bounding box center [491, 670] width 45 height 14
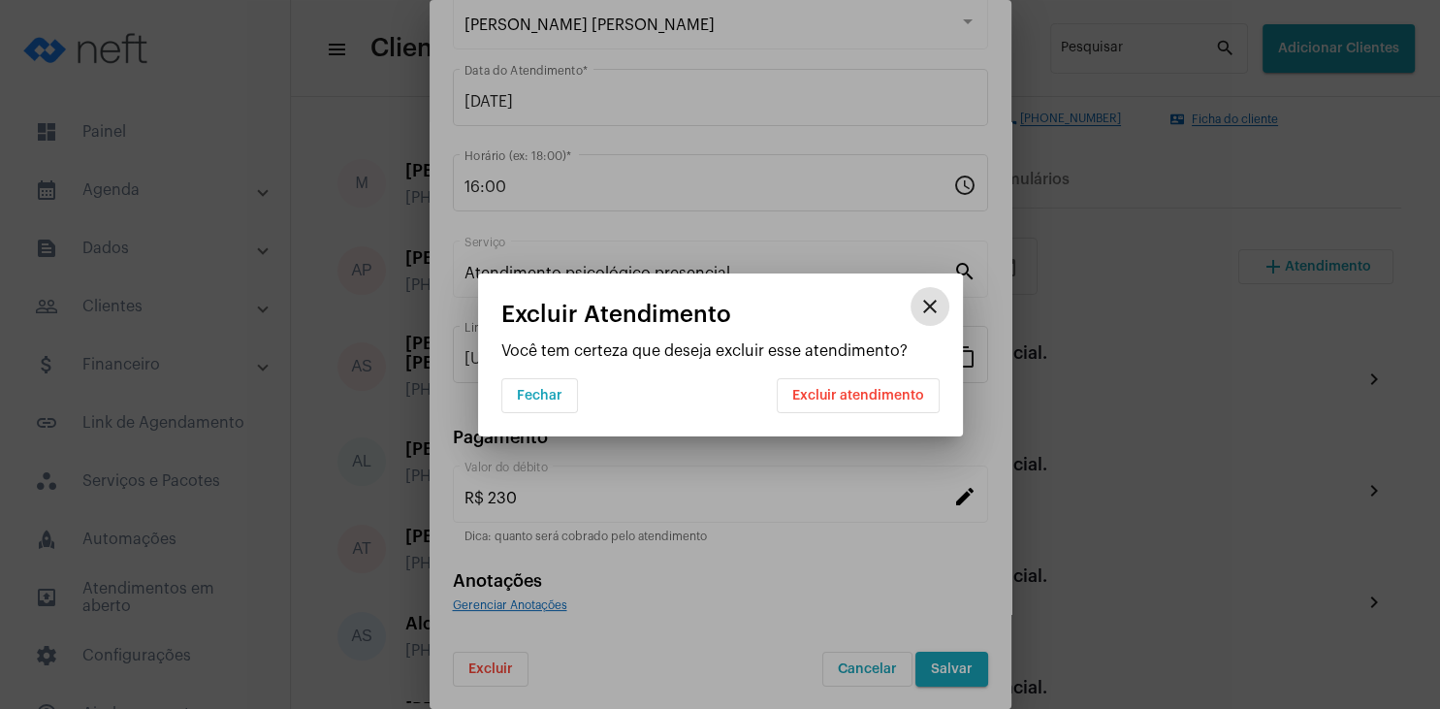
click at [854, 389] on span "Excluir atendimento" at bounding box center [858, 396] width 132 height 14
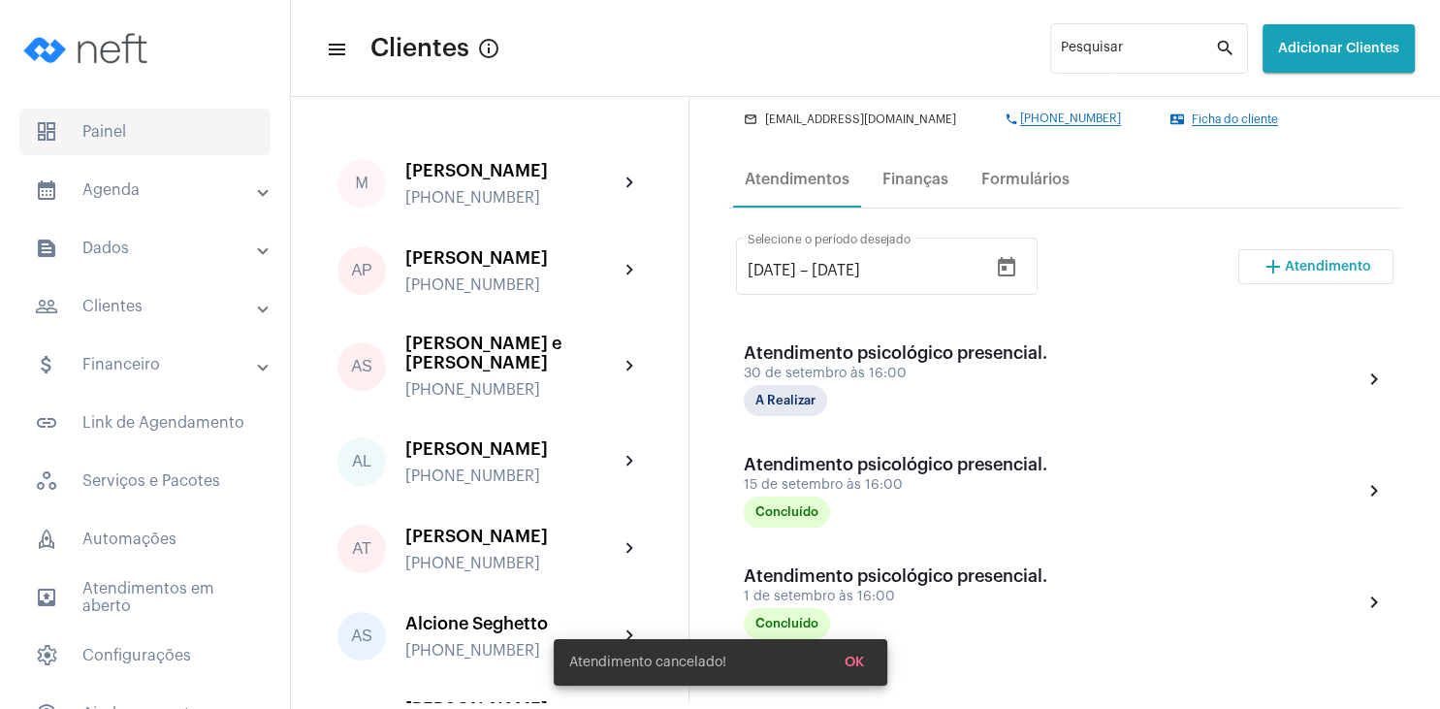
click at [121, 133] on span "dashboard Painel" at bounding box center [144, 132] width 251 height 47
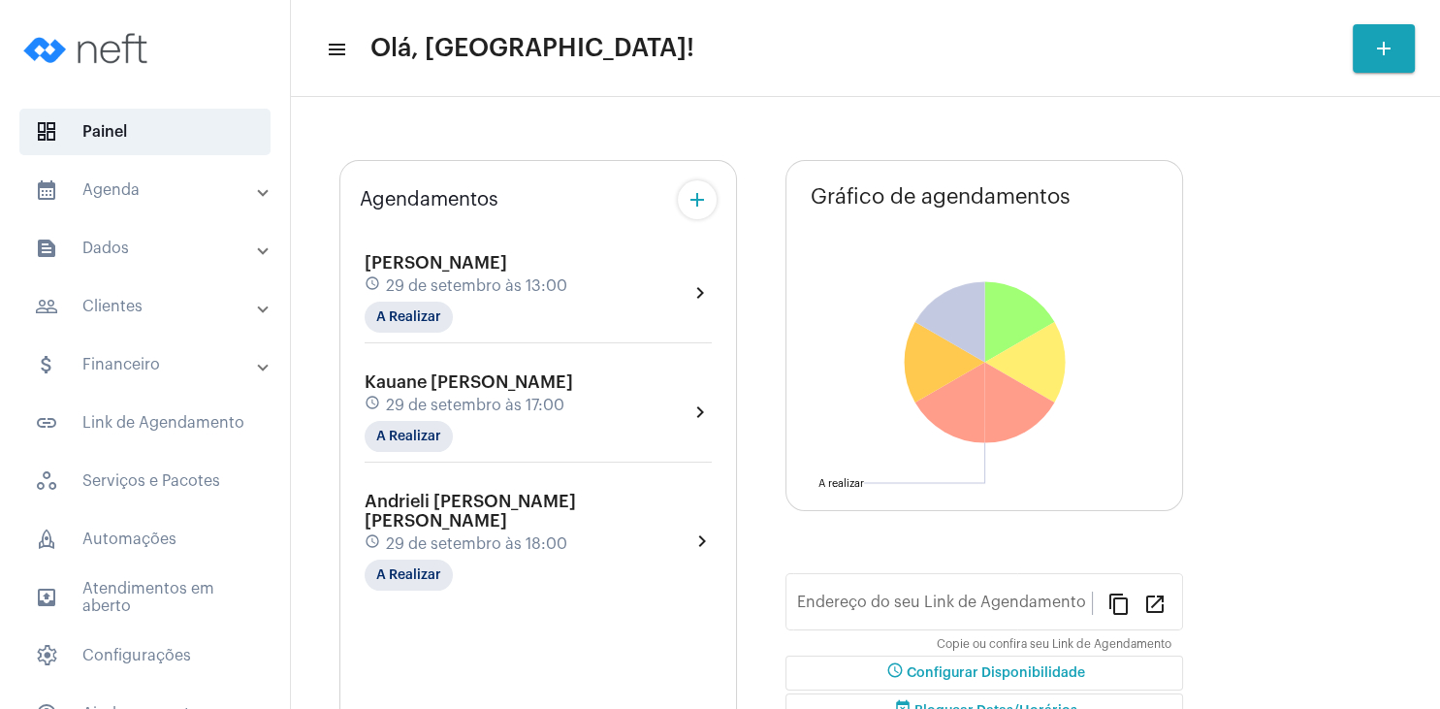
type input "[URL][DOMAIN_NAME][PERSON_NAME]"
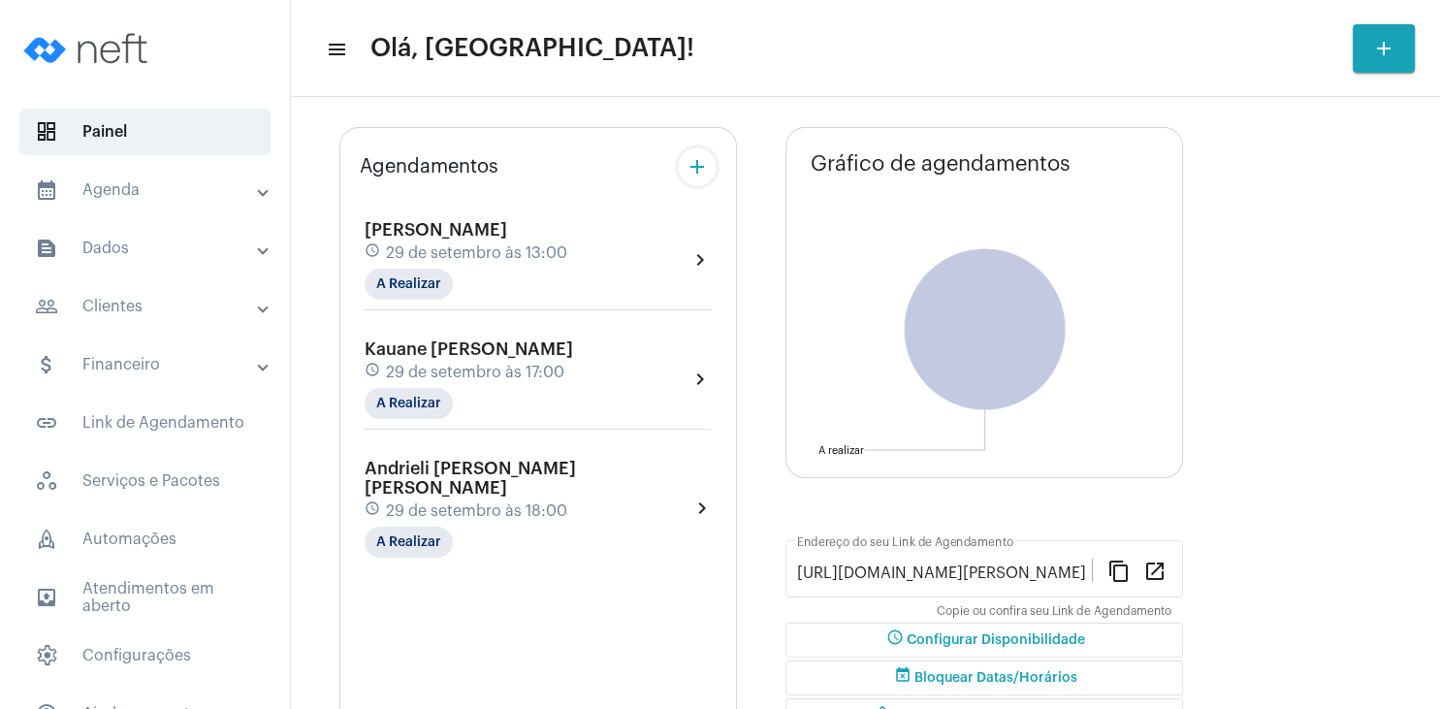
scroll to position [93, 0]
